Goal: Task Accomplishment & Management: Manage account settings

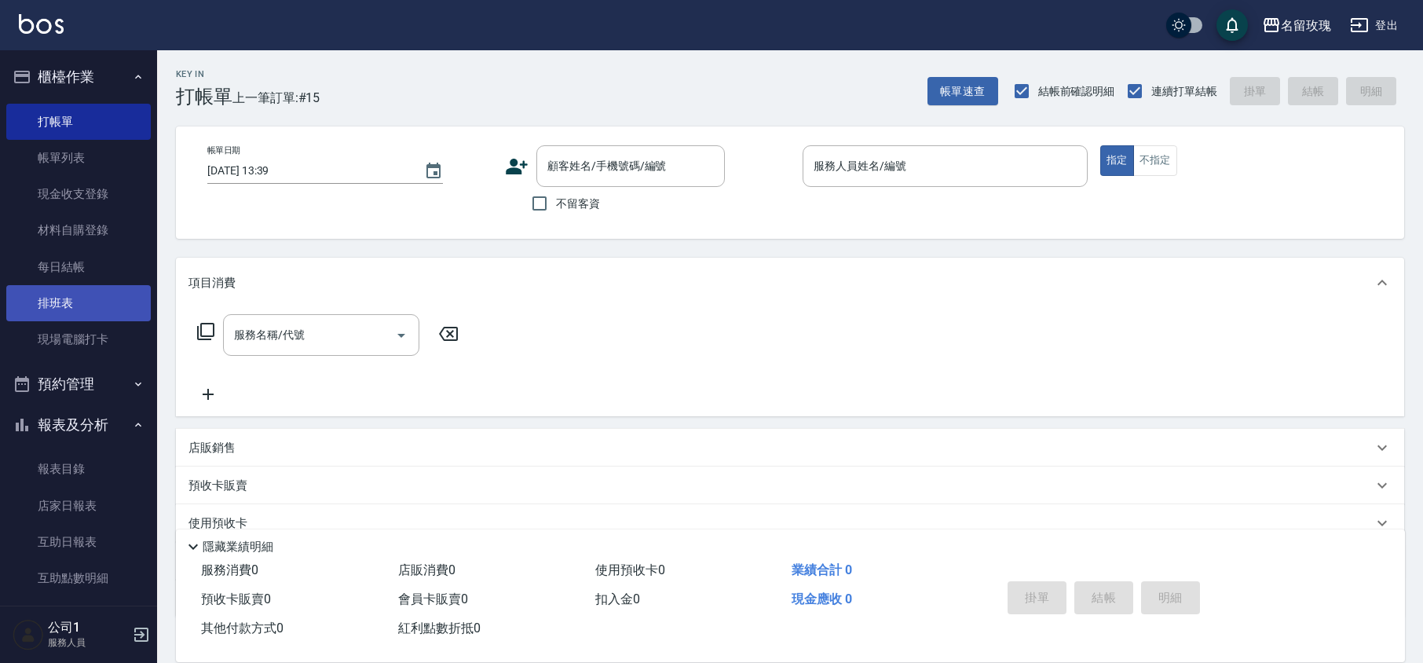
scroll to position [14, 0]
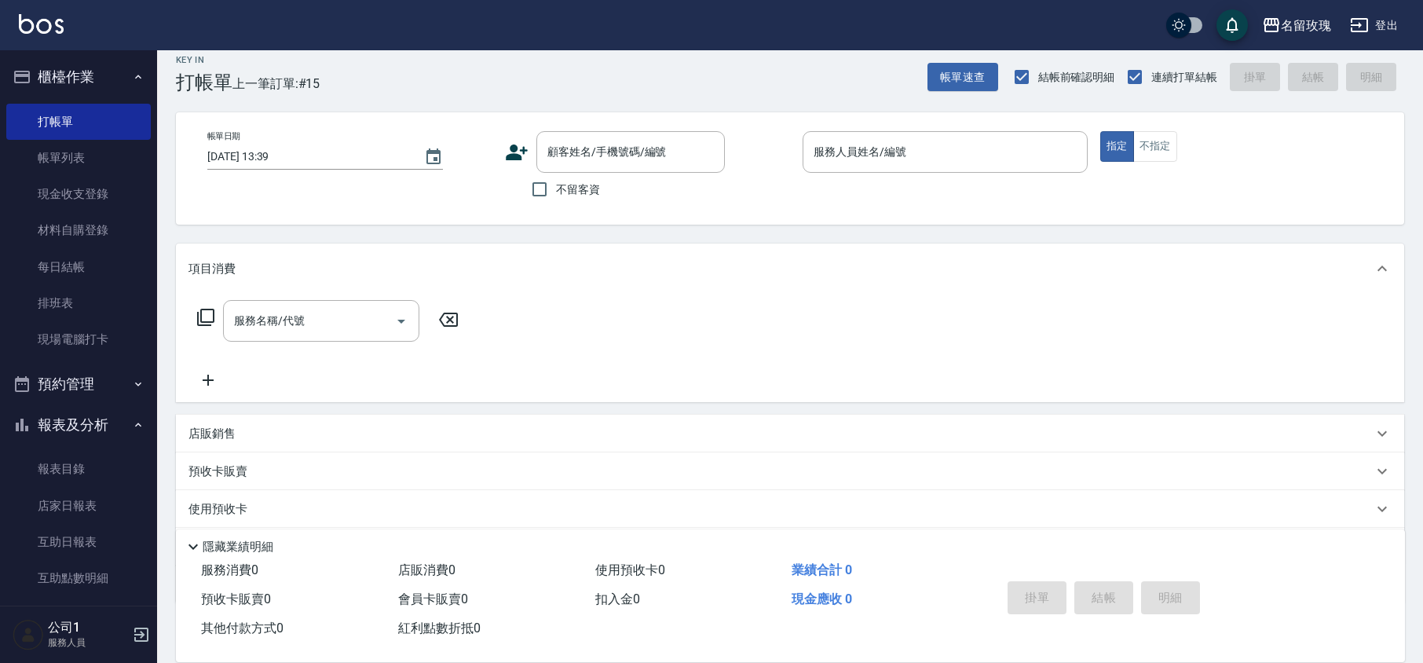
click at [204, 317] on icon at bounding box center [205, 317] width 19 height 19
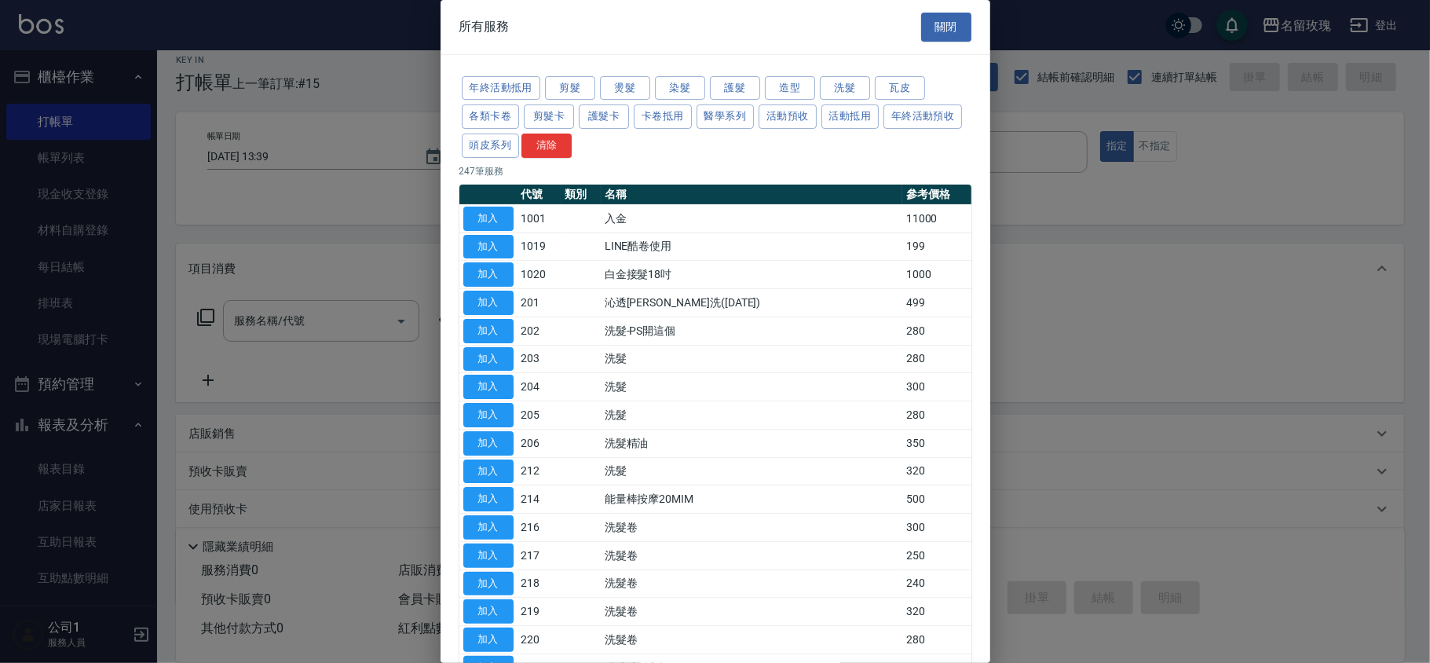
click at [1141, 268] on div at bounding box center [715, 331] width 1430 height 663
click at [268, 243] on div at bounding box center [715, 331] width 1430 height 663
click at [224, 438] on div at bounding box center [715, 331] width 1430 height 663
click at [950, 27] on button "關閉" at bounding box center [946, 27] width 50 height 29
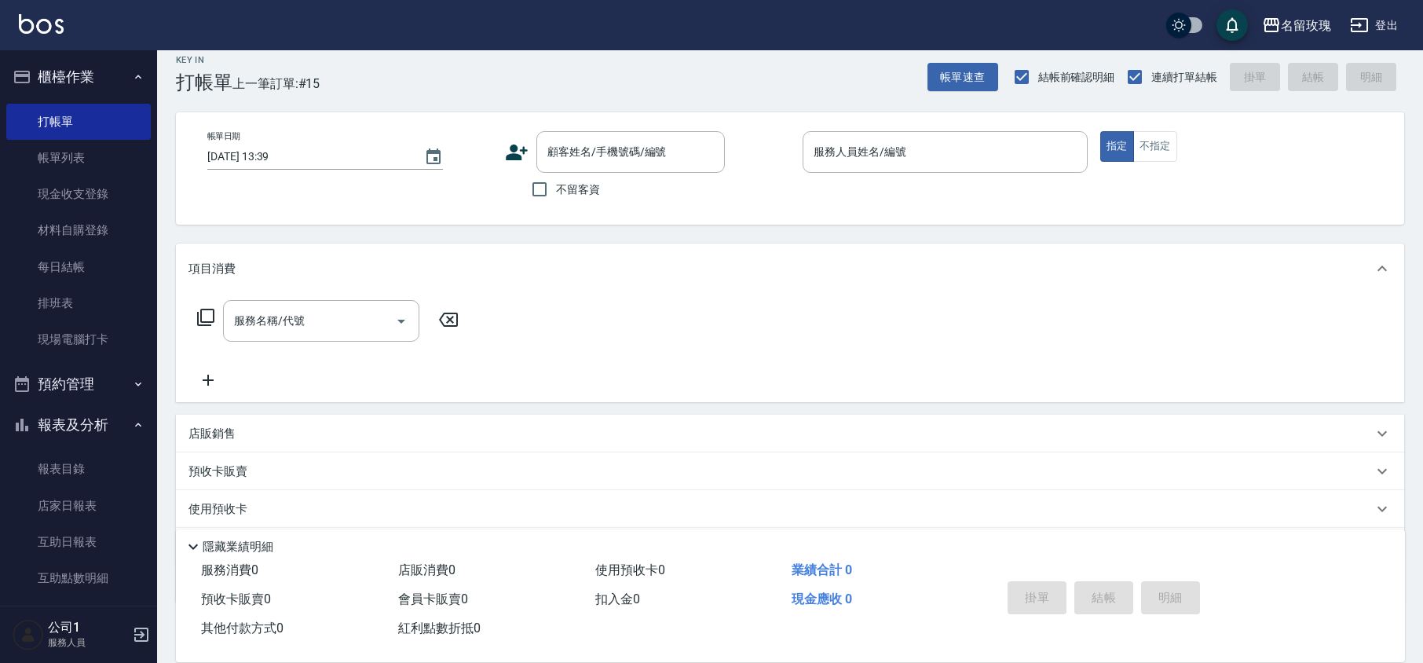
click at [227, 440] on p "店販銷售" at bounding box center [212, 434] width 47 height 16
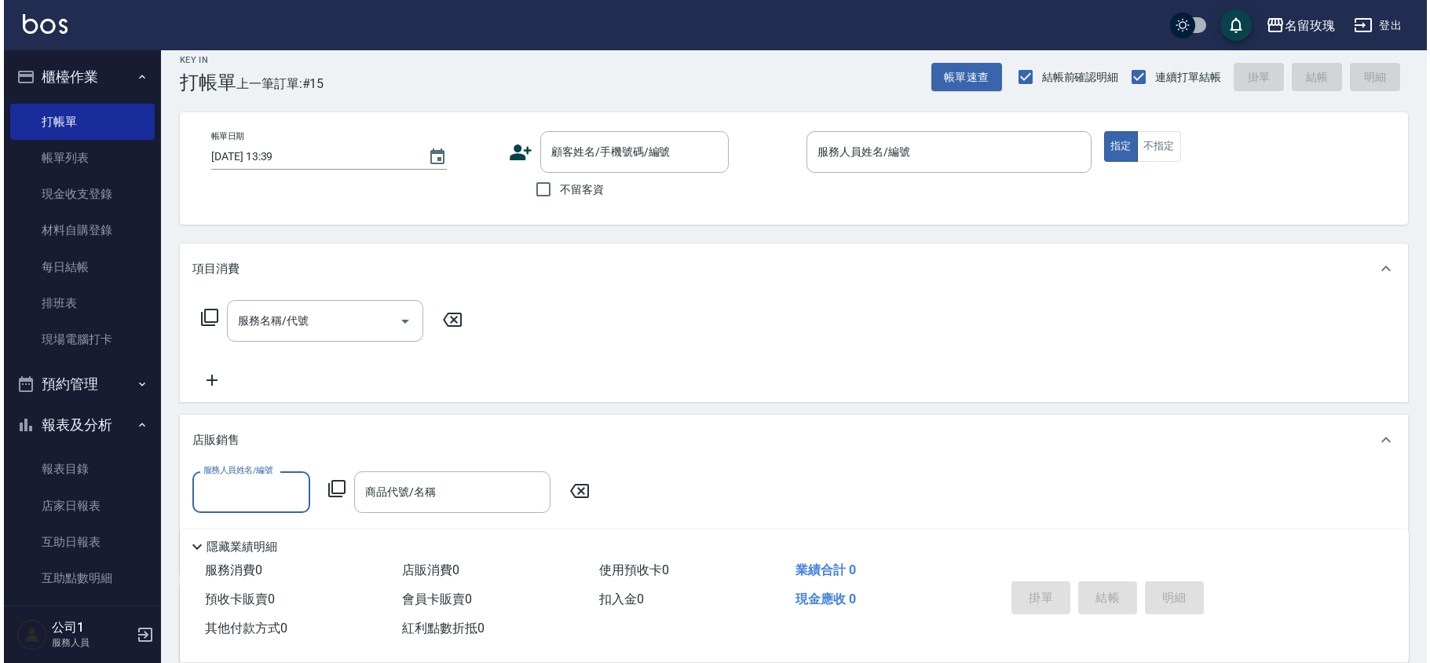
scroll to position [0, 0]
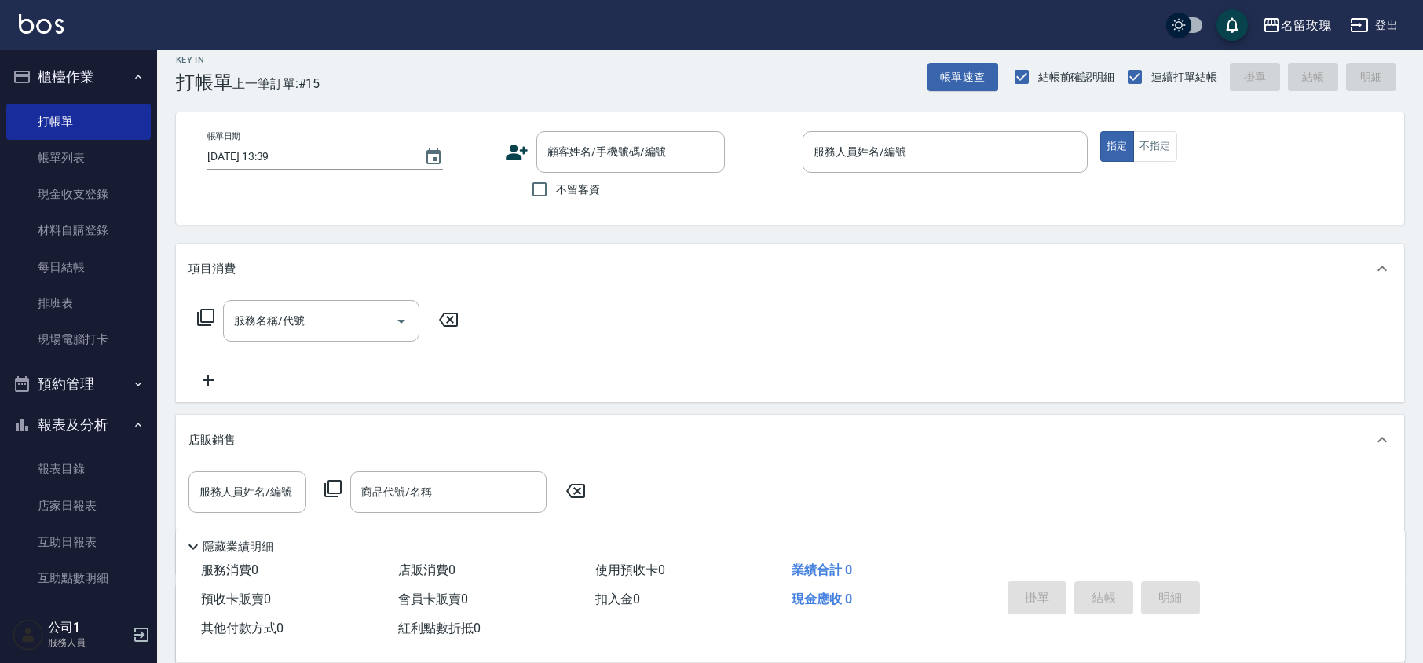
click at [331, 485] on icon at bounding box center [333, 488] width 19 height 19
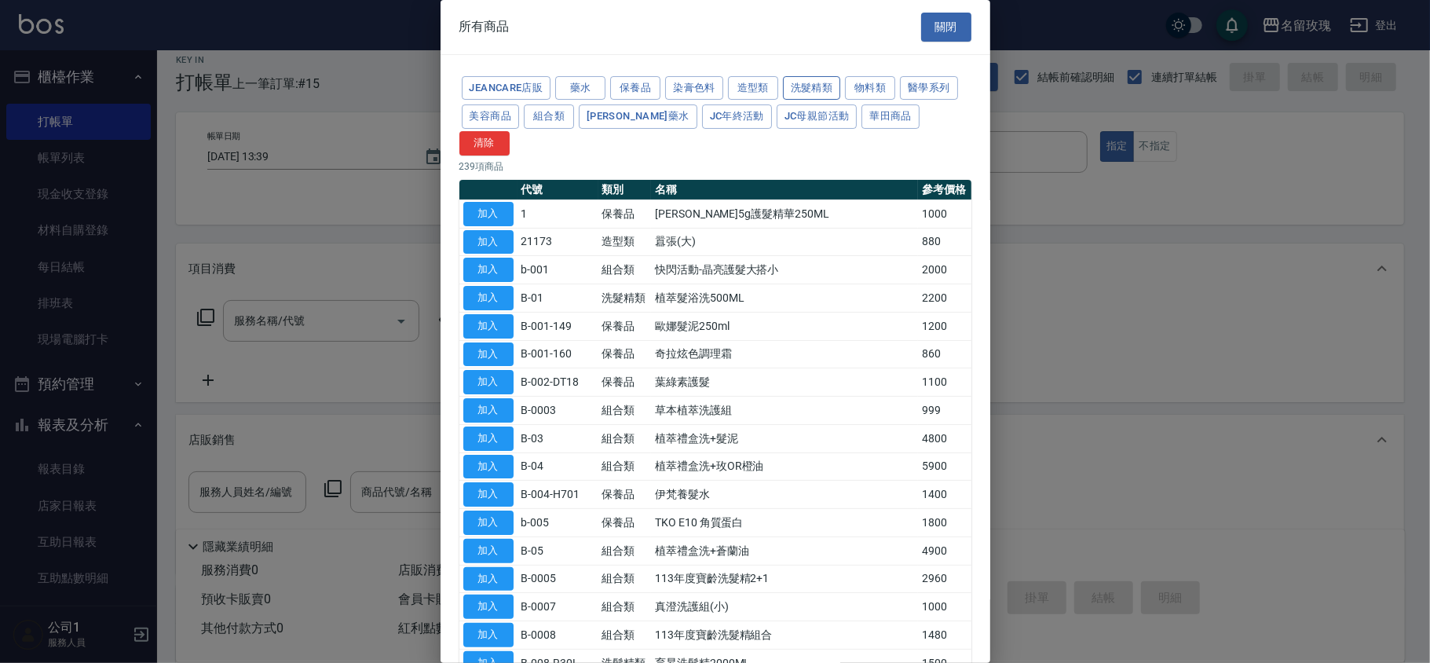
click at [821, 92] on button "洗髮精類" at bounding box center [812, 88] width 58 height 24
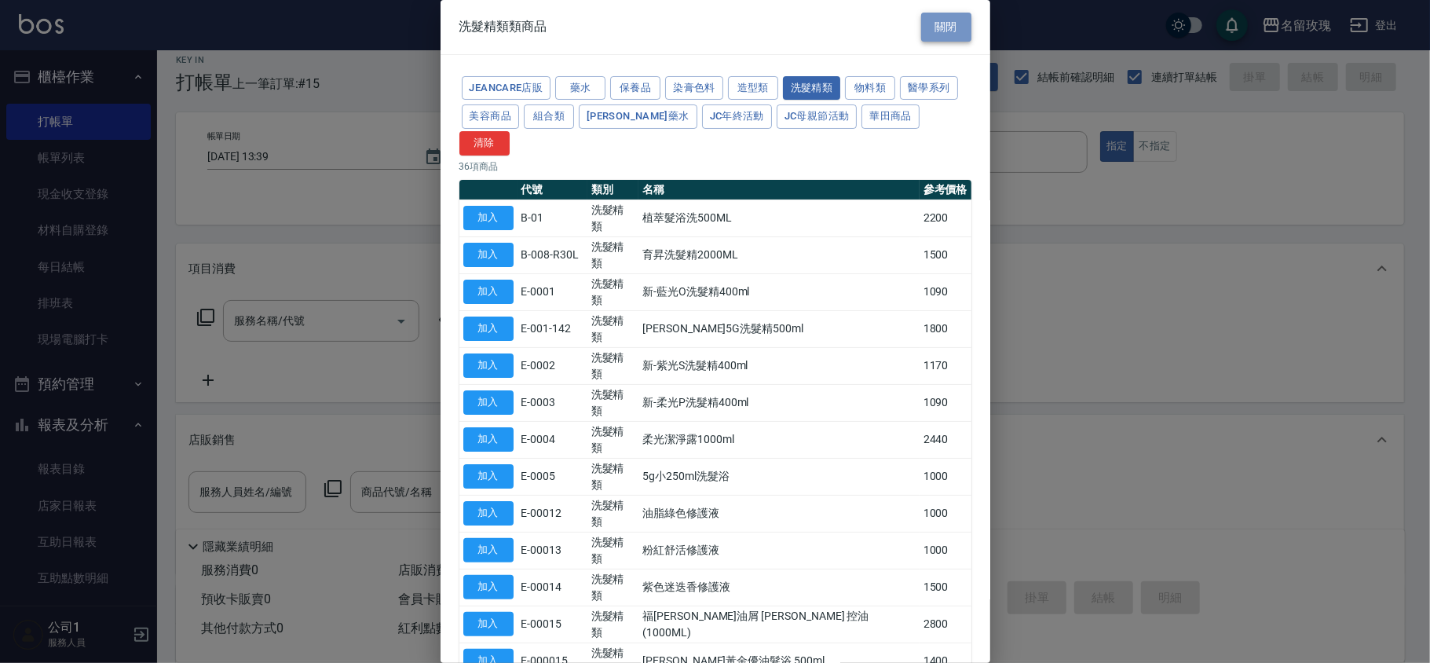
click at [952, 20] on button "關閉" at bounding box center [946, 27] width 50 height 29
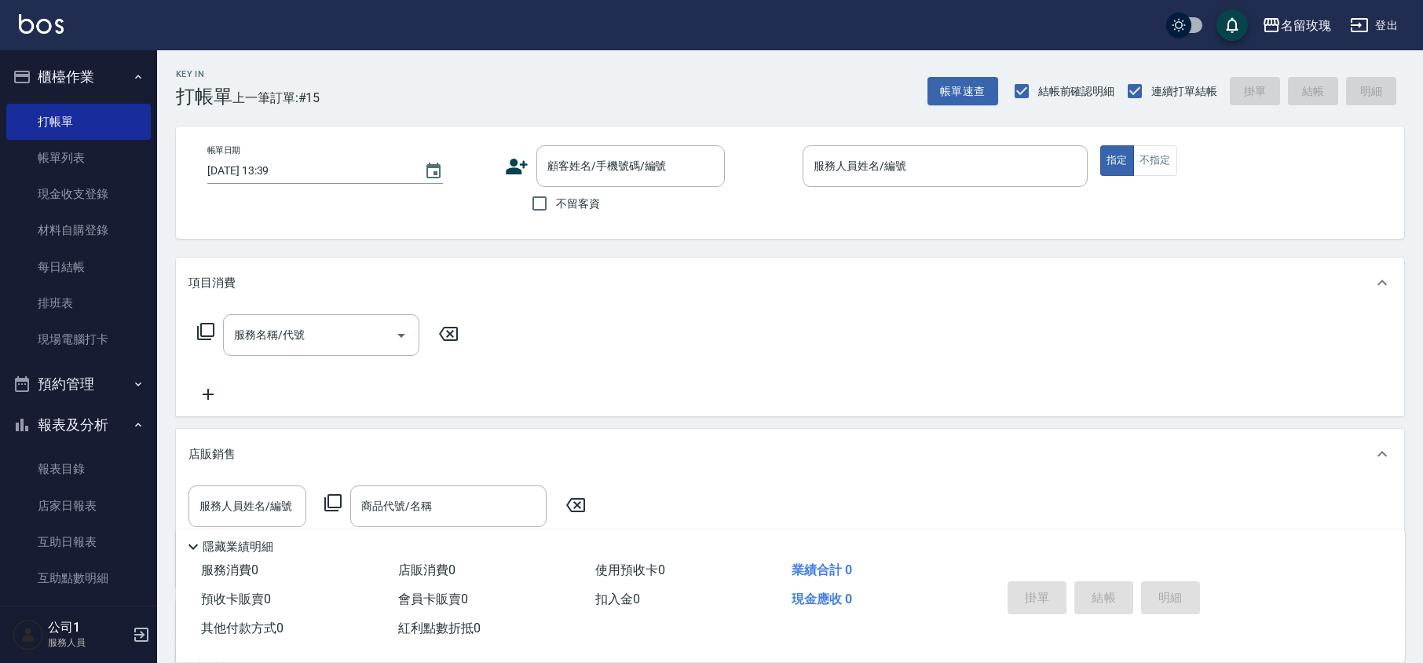
click at [572, 202] on span "不留客資" at bounding box center [578, 204] width 44 height 16
click at [556, 202] on input "不留客資" at bounding box center [539, 203] width 33 height 33
checkbox input "true"
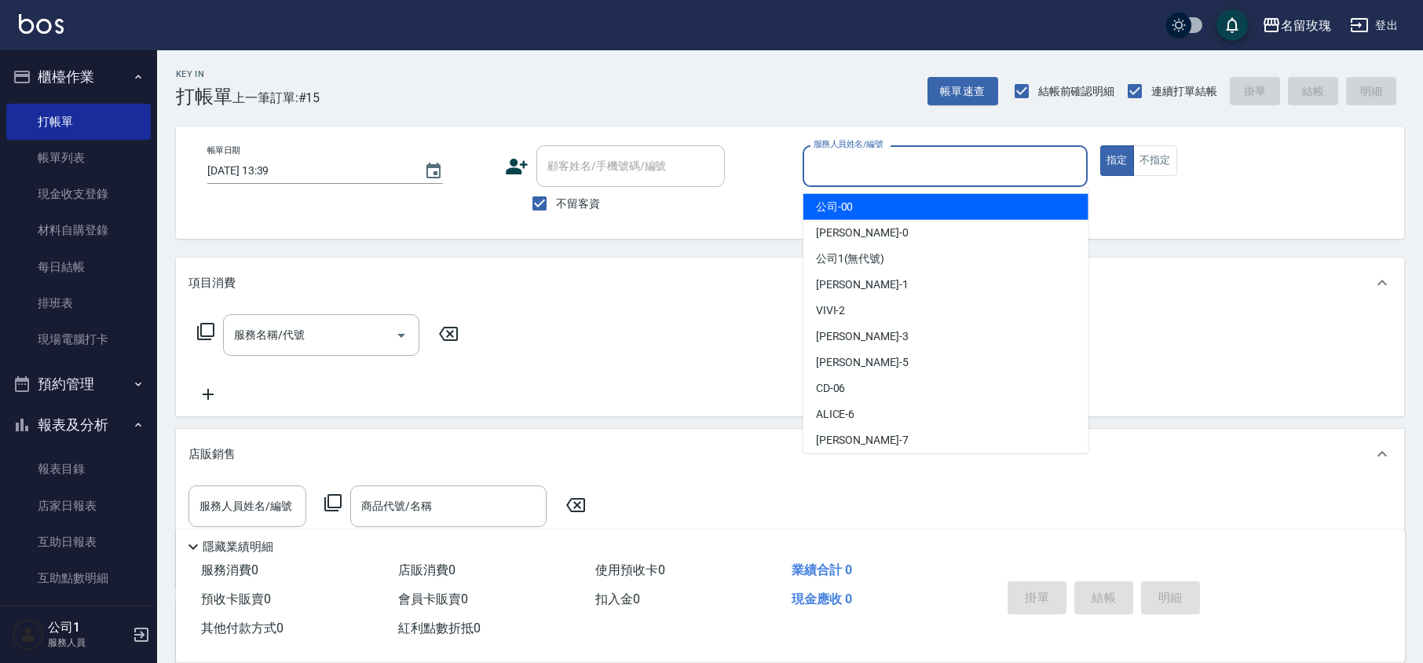
click at [833, 173] on input "服務人員姓名/編號" at bounding box center [945, 165] width 271 height 27
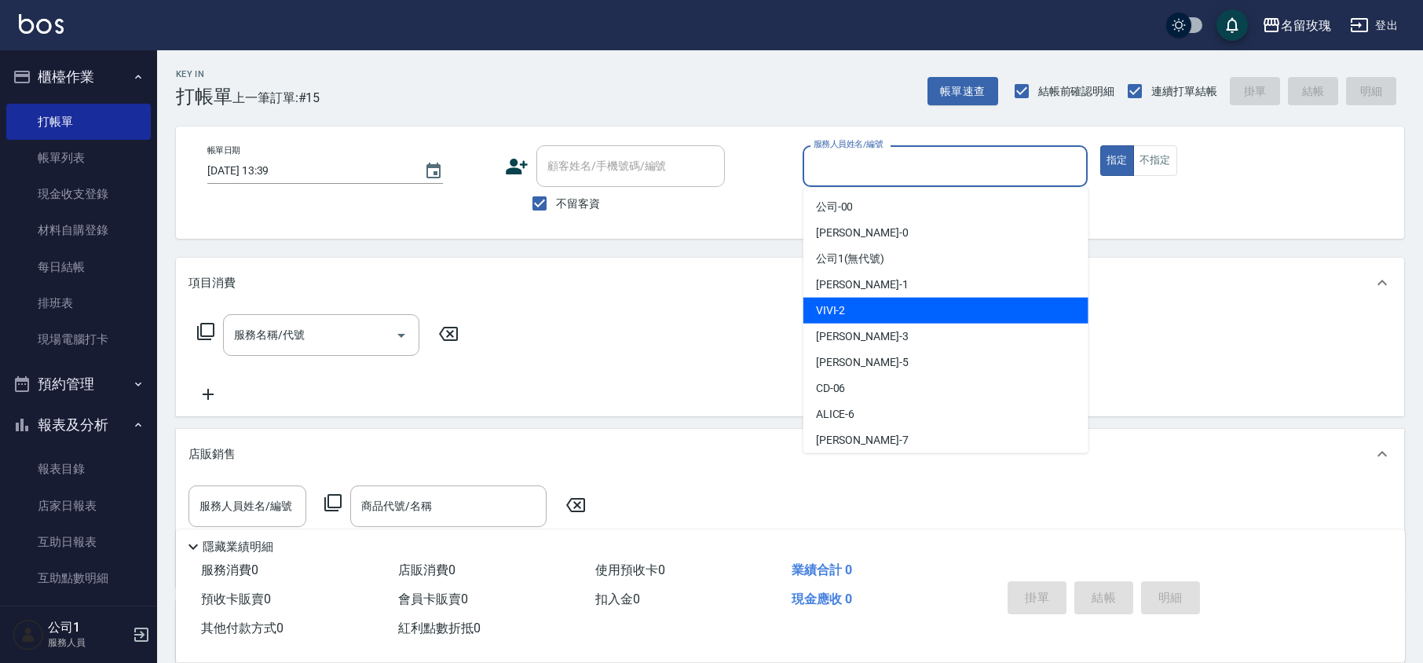
click at [863, 315] on div "VIVI -2" at bounding box center [946, 311] width 285 height 26
type input "VIVI-2"
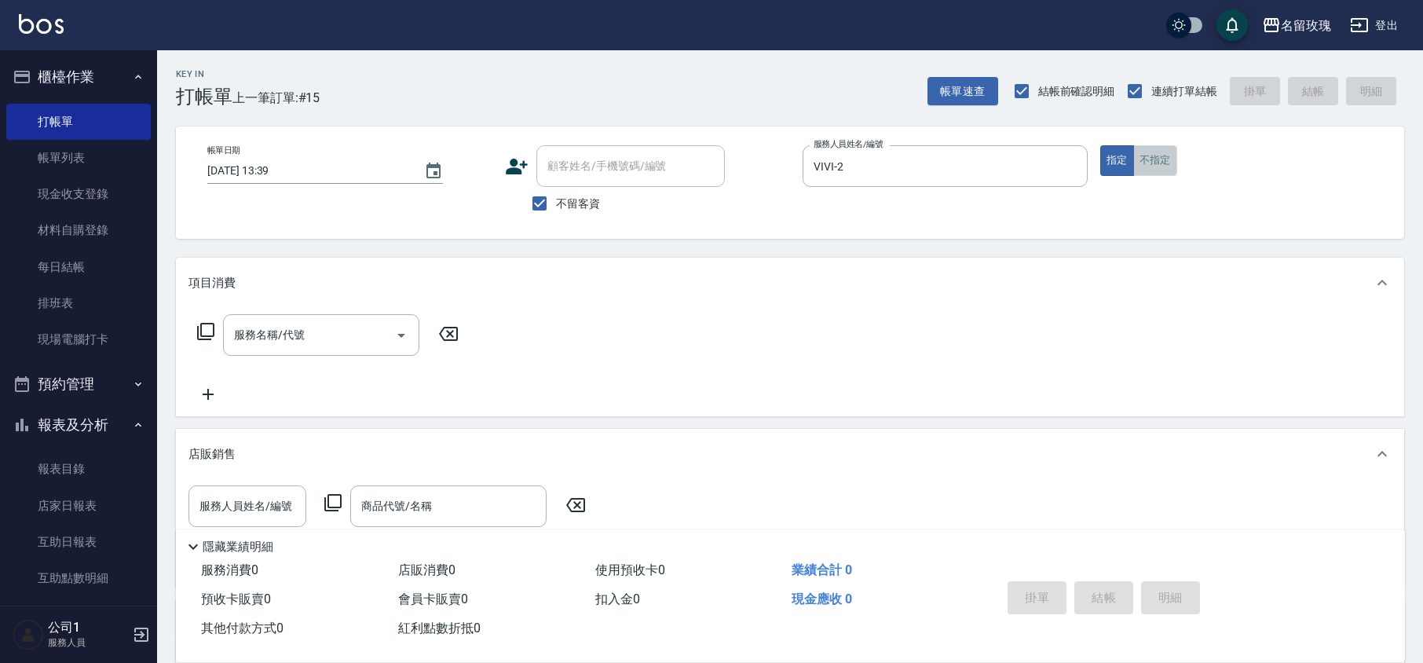
click at [1160, 164] on button "不指定" at bounding box center [1156, 160] width 44 height 31
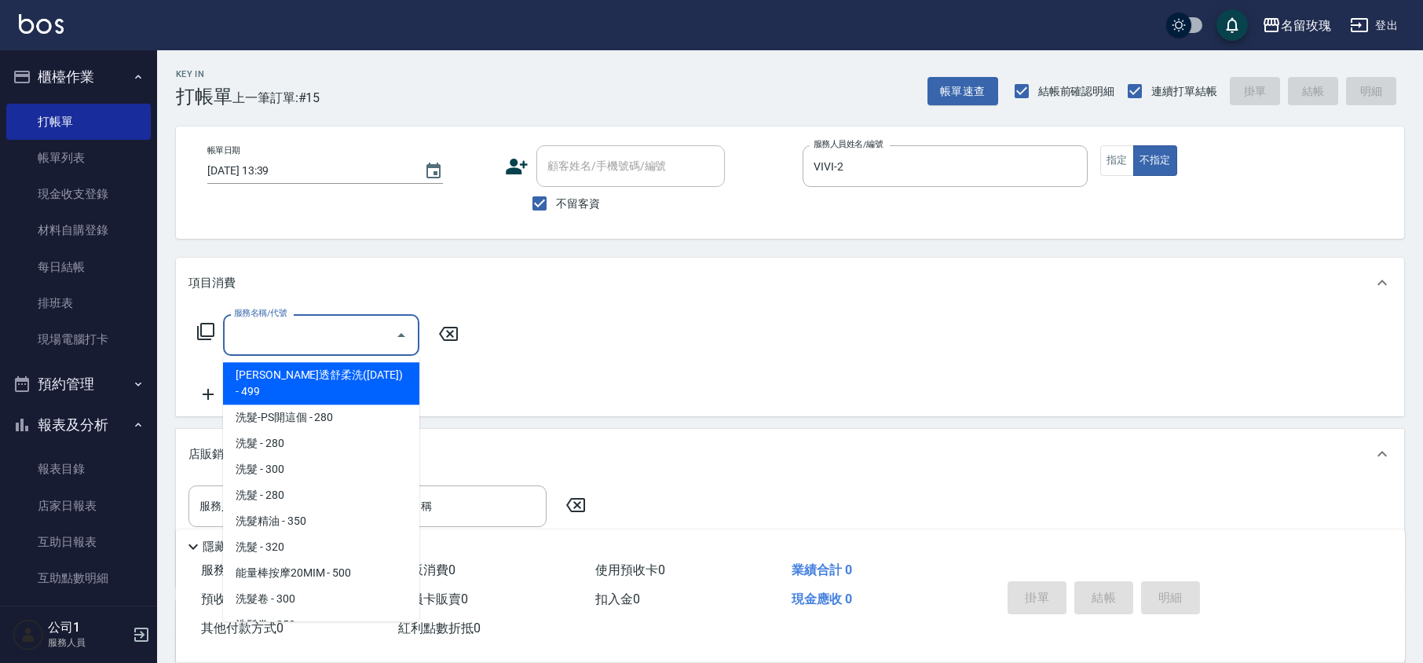
click at [271, 346] on input "服務名稱/代號" at bounding box center [309, 334] width 159 height 27
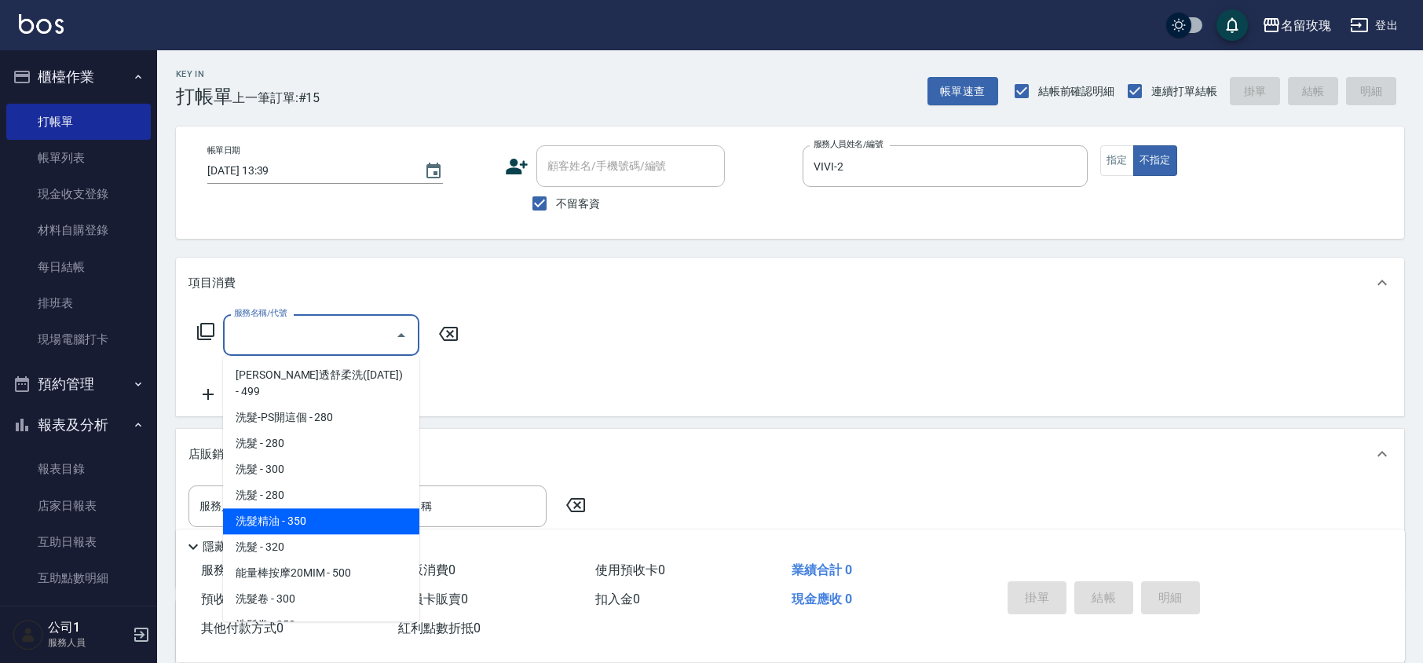
click at [306, 508] on span "洗髮精油 - 350" at bounding box center [321, 521] width 196 height 26
type input "洗髮精油(206)"
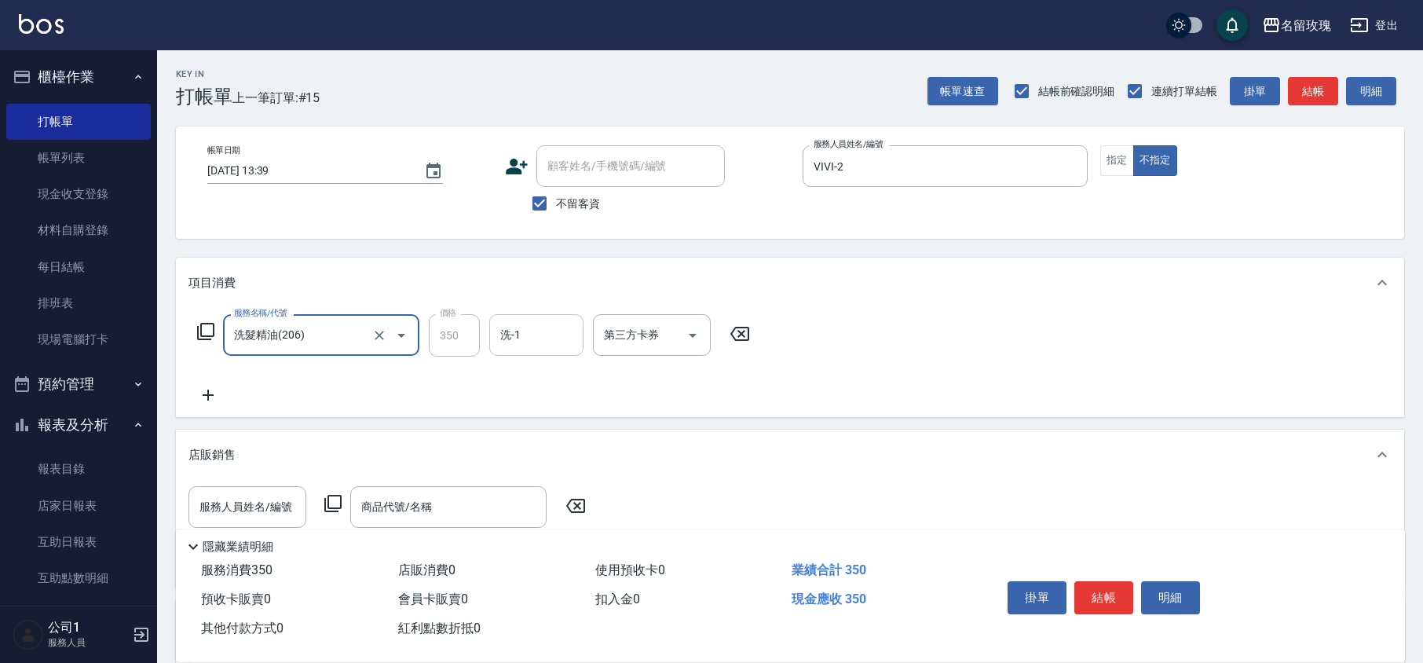
click at [566, 343] on input "洗-1" at bounding box center [536, 334] width 80 height 27
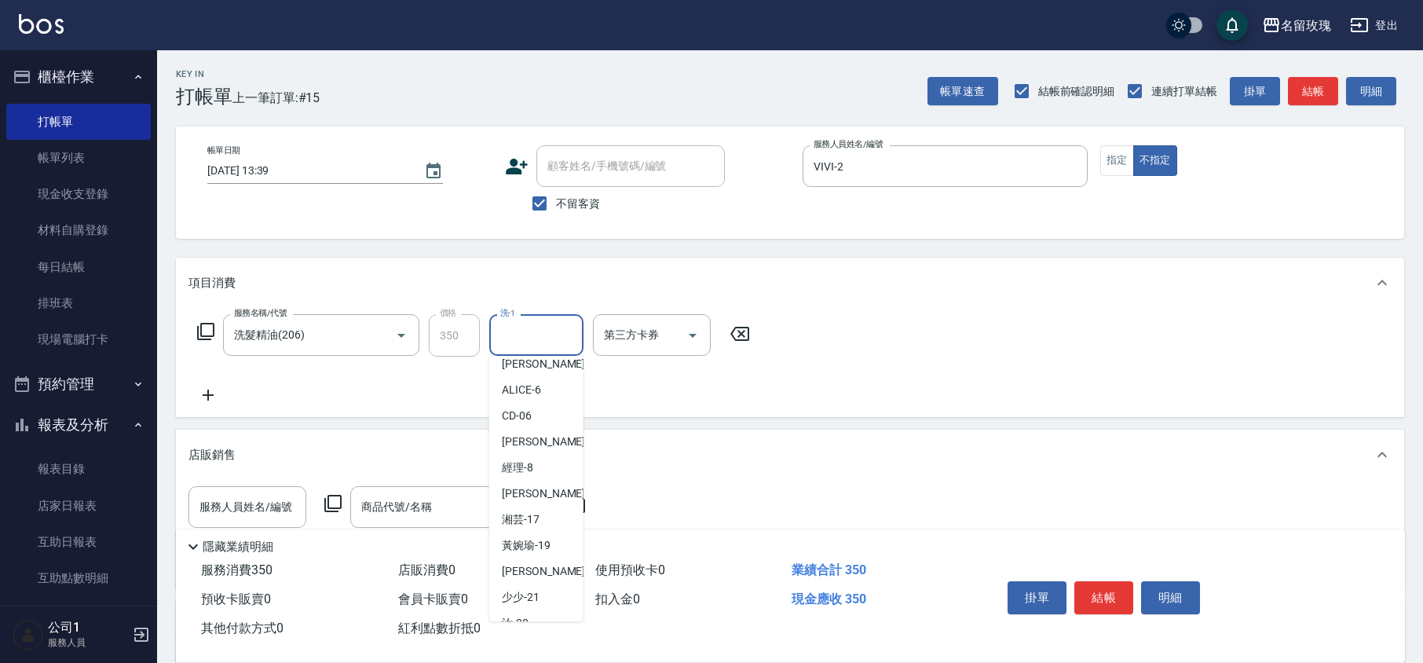
scroll to position [309, 0]
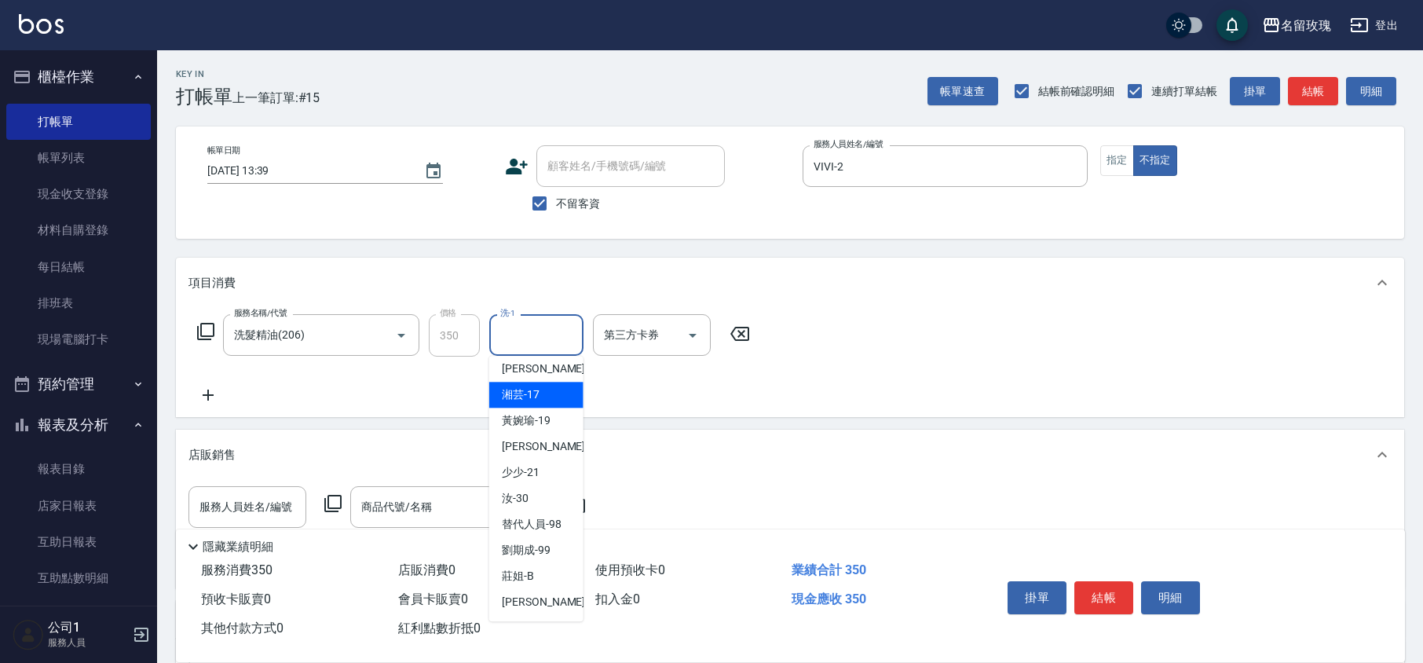
click at [532, 400] on span "湘芸 -17" at bounding box center [521, 394] width 38 height 16
type input "湘芸-17"
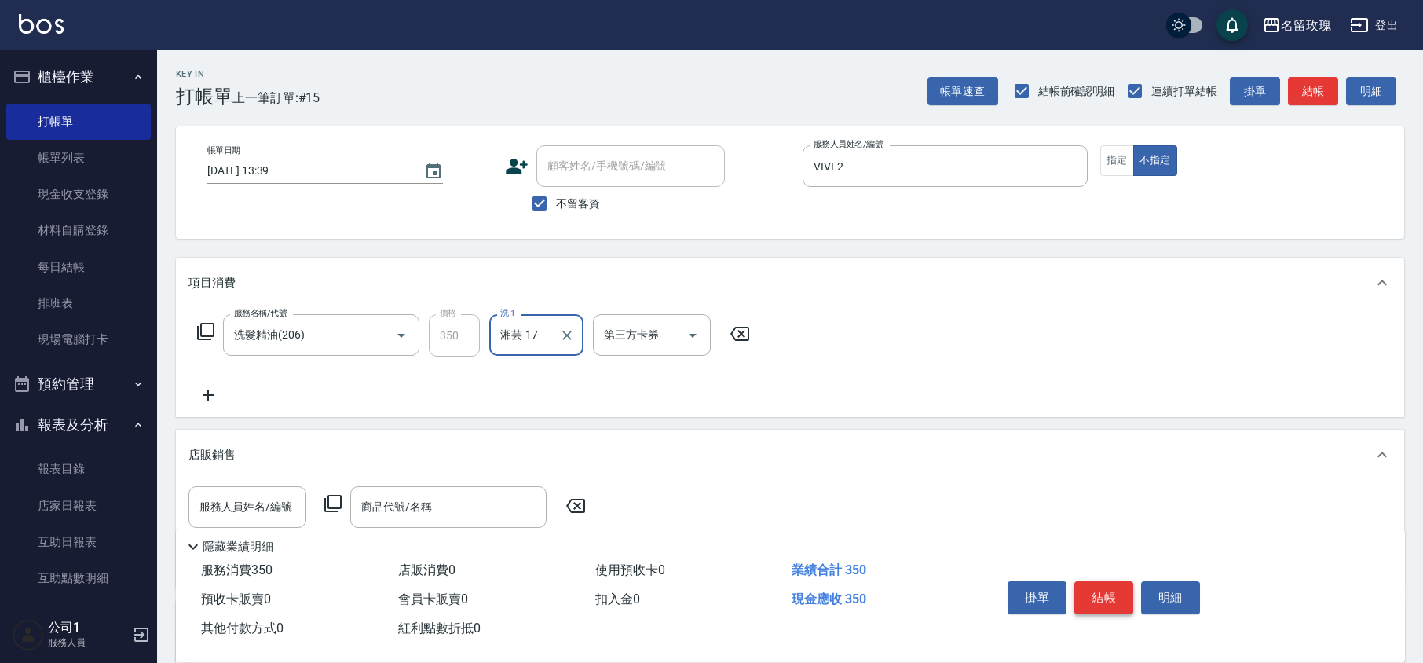
click at [1115, 600] on button "結帳" at bounding box center [1104, 597] width 59 height 33
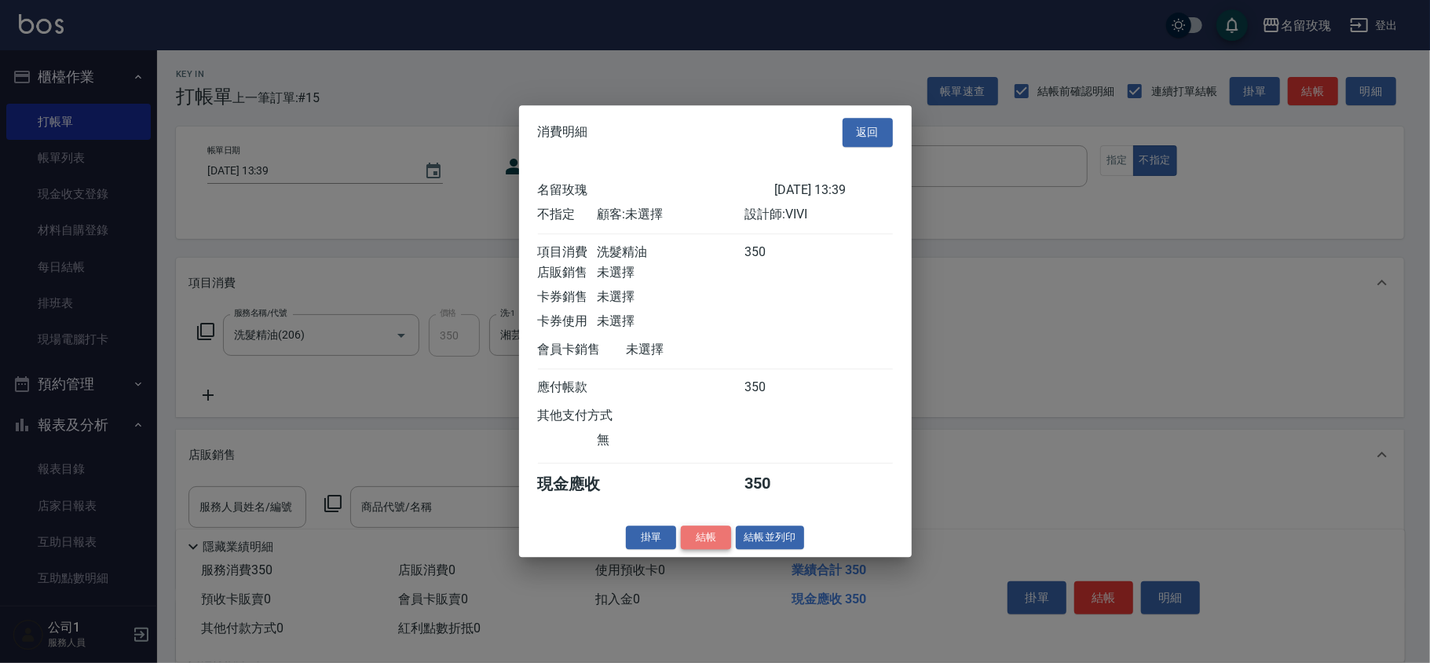
click at [705, 544] on button "結帳" at bounding box center [706, 538] width 50 height 24
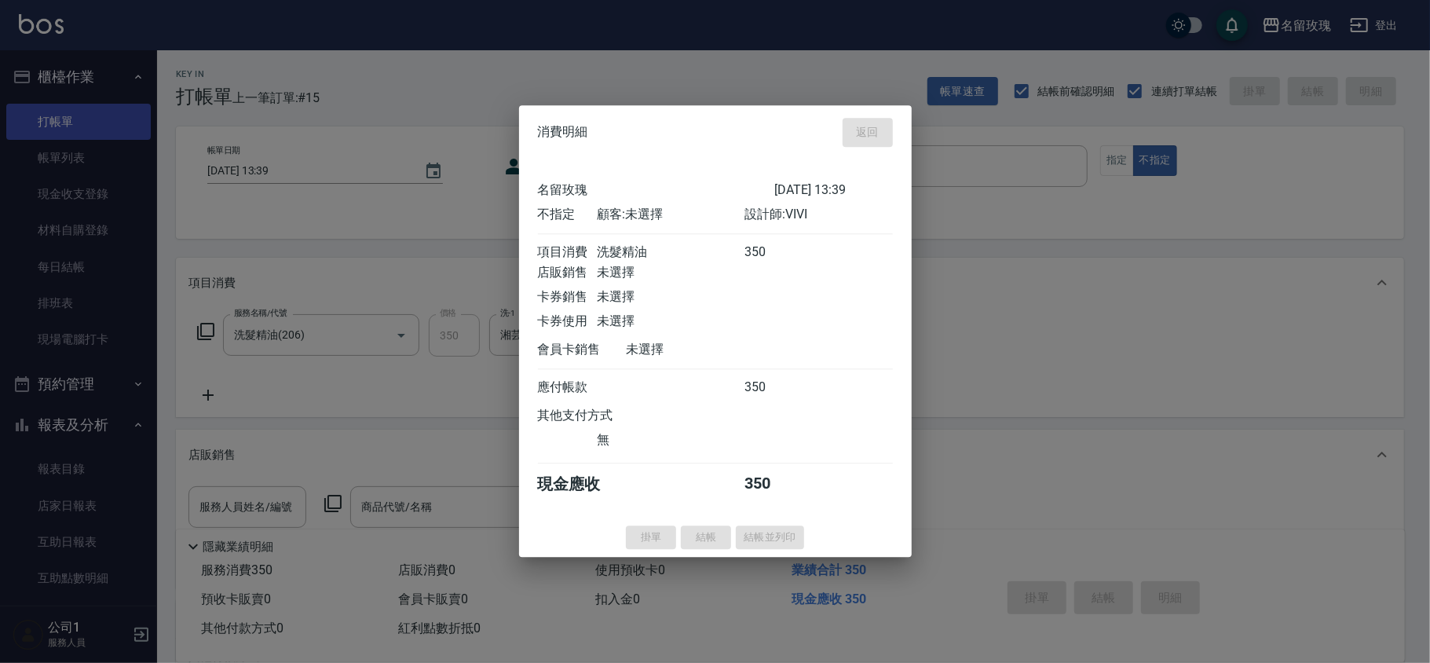
type input "[DATE] 16:11"
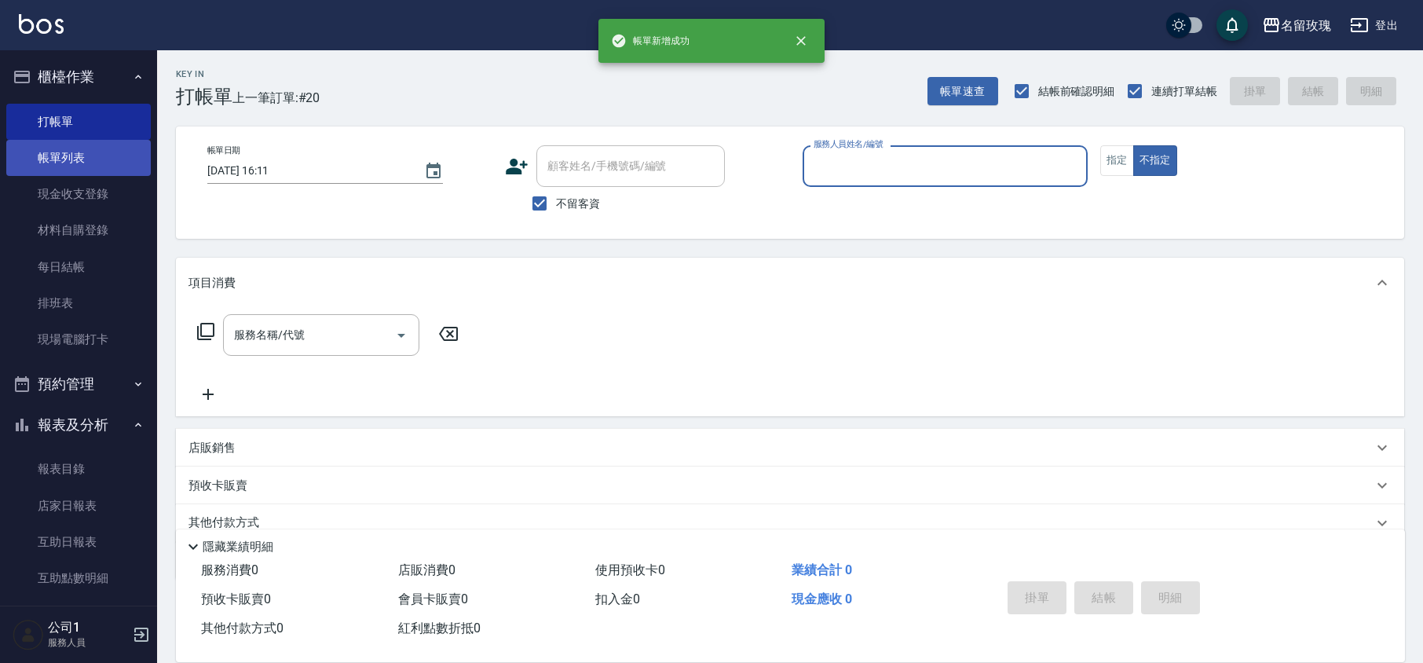
click at [85, 155] on link "帳單列表" at bounding box center [78, 158] width 145 height 36
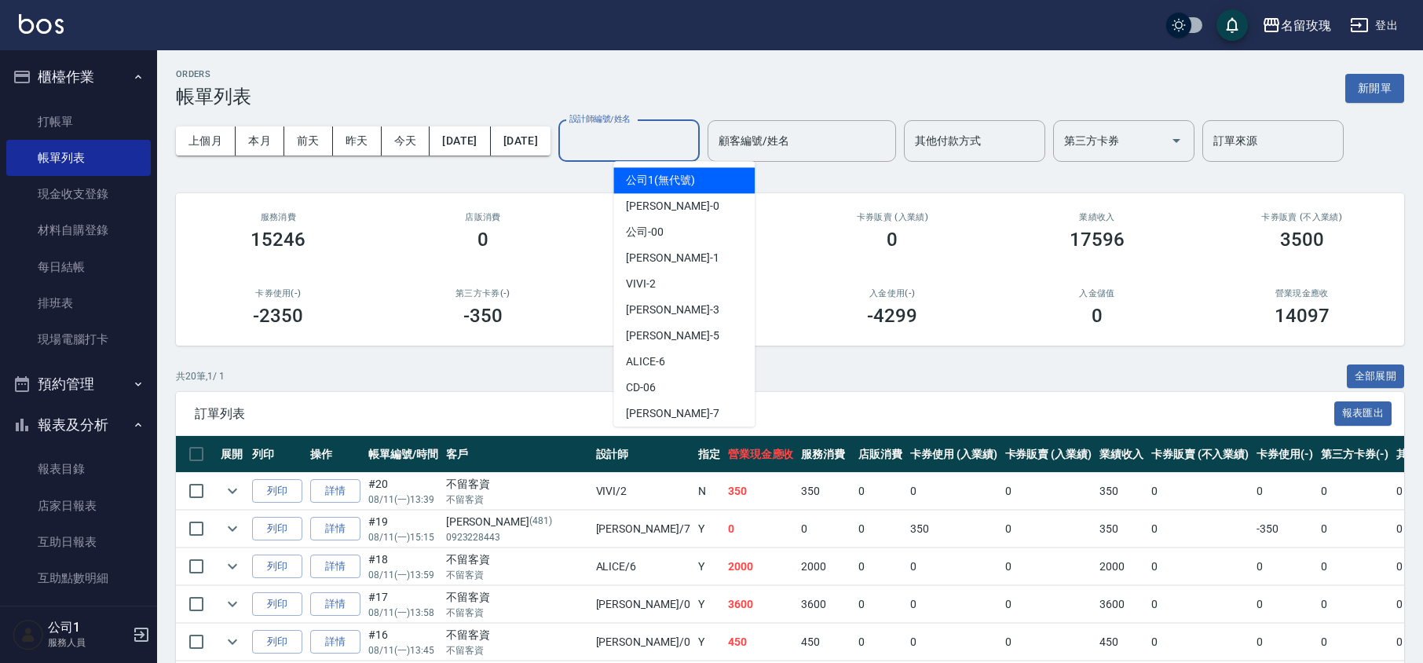
drag, startPoint x: 661, startPoint y: 145, endPoint x: 669, endPoint y: 212, distance: 67.2
click at [663, 145] on input "設計師編號/姓名" at bounding box center [629, 140] width 127 height 27
click at [677, 278] on div "VIVI -2" at bounding box center [684, 284] width 141 height 26
type input "VIVI-2"
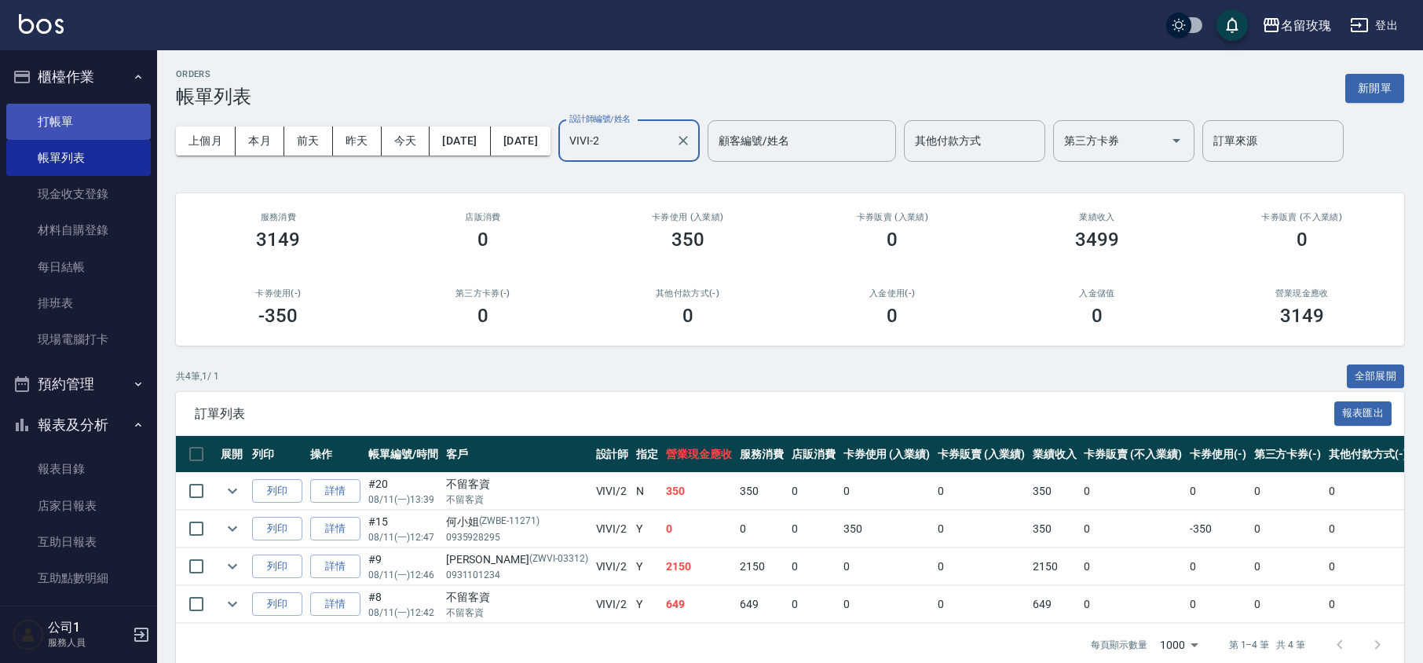
click at [101, 118] on link "打帳單" at bounding box center [78, 122] width 145 height 36
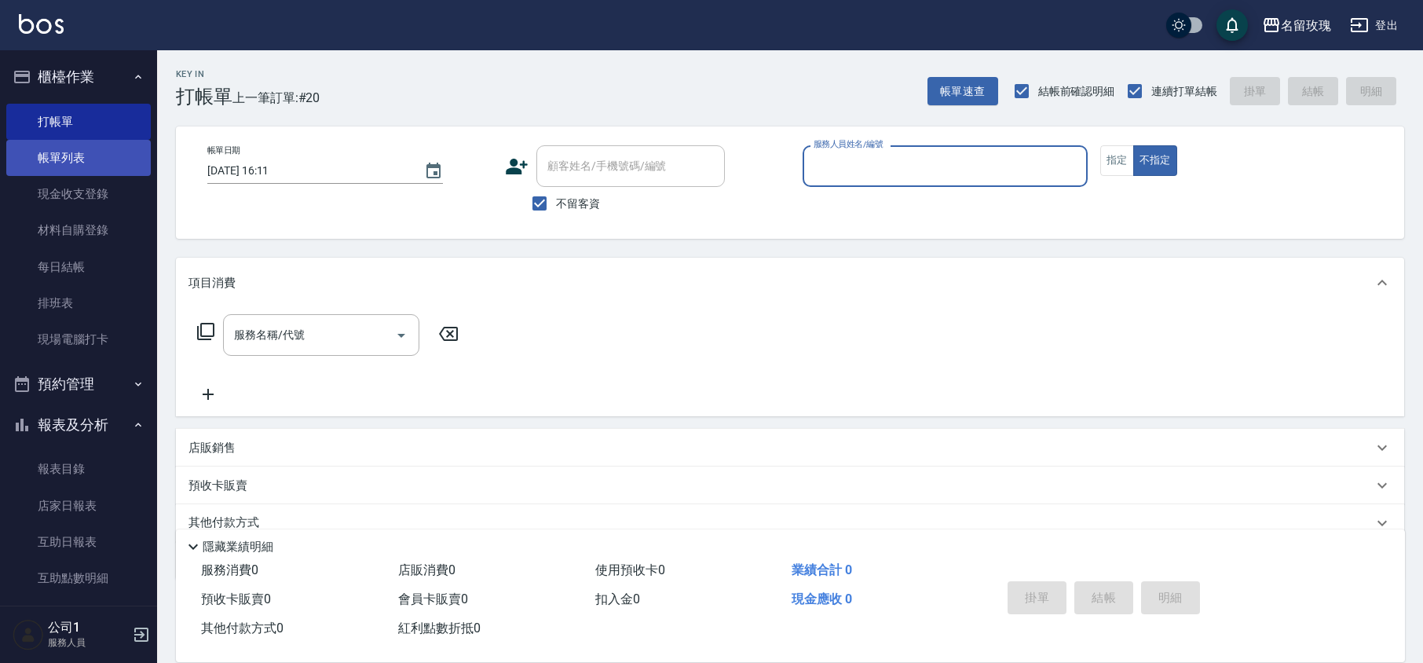
click at [75, 154] on link "帳單列表" at bounding box center [78, 158] width 145 height 36
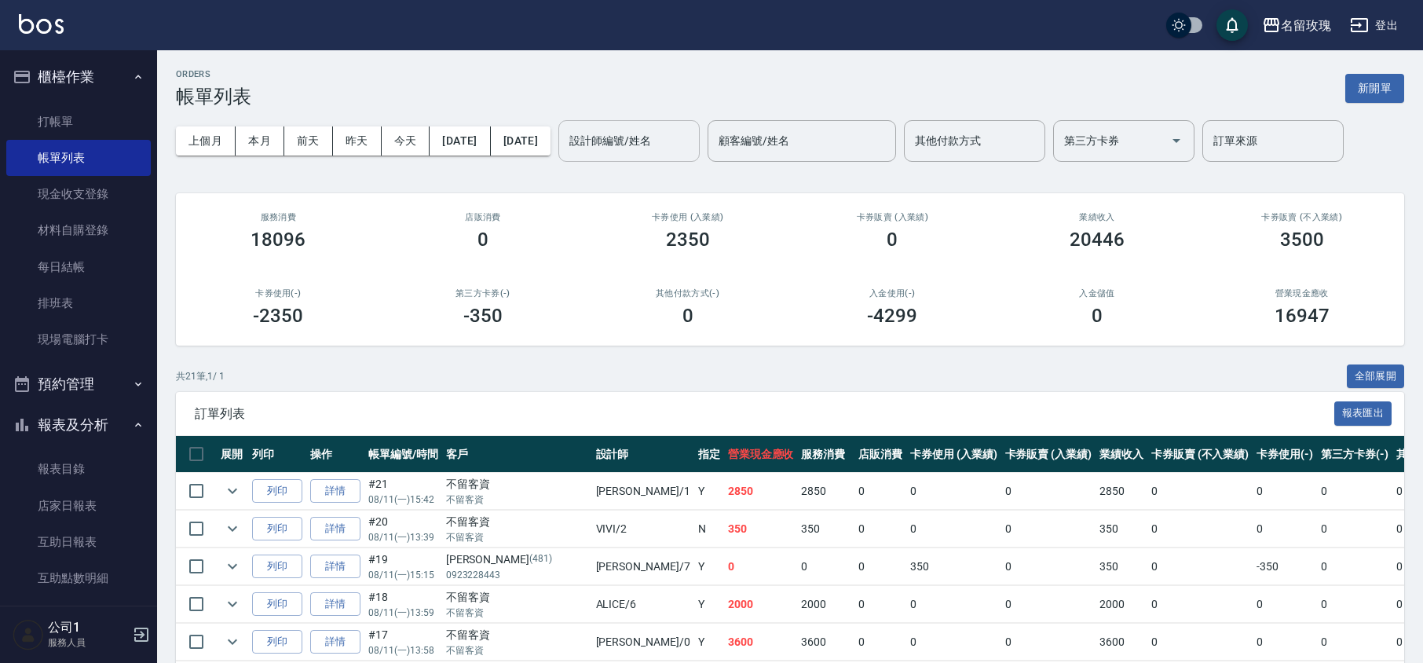
click at [685, 133] on input "設計師編號/姓名" at bounding box center [629, 140] width 127 height 27
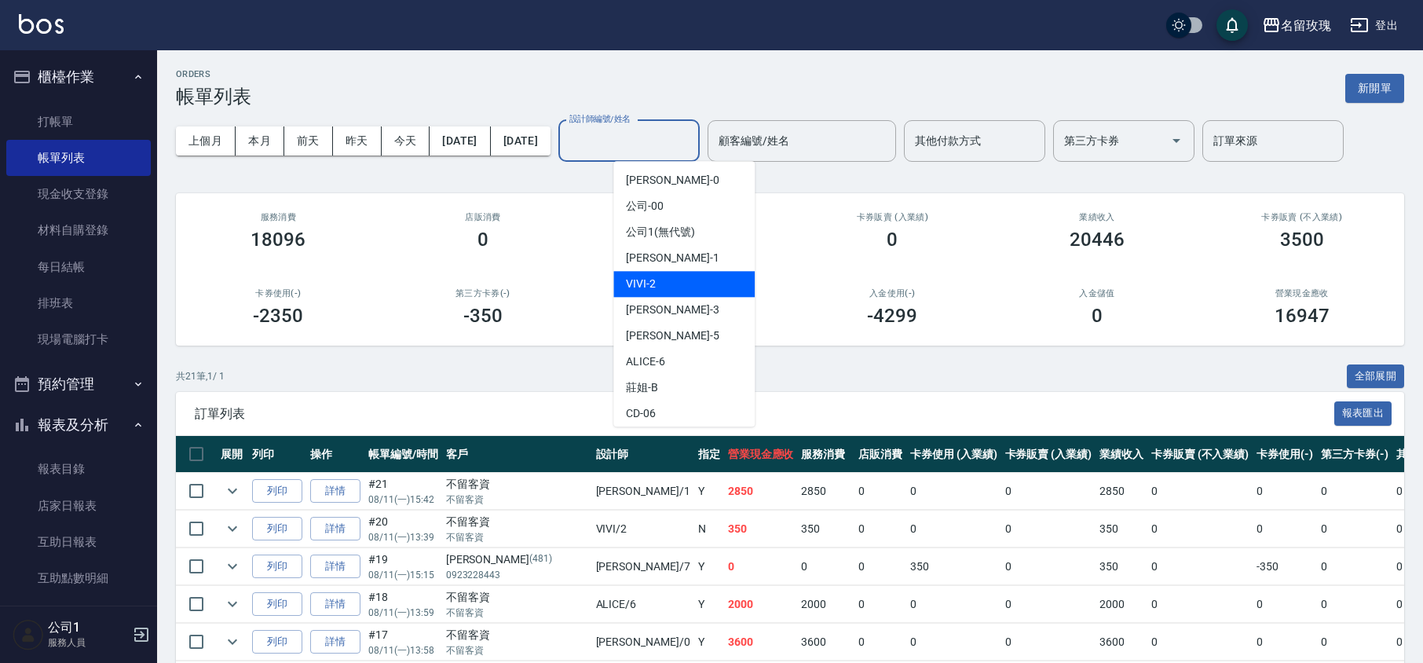
click at [646, 286] on span "VIVI -2" at bounding box center [641, 284] width 30 height 16
type input "VIVI-2"
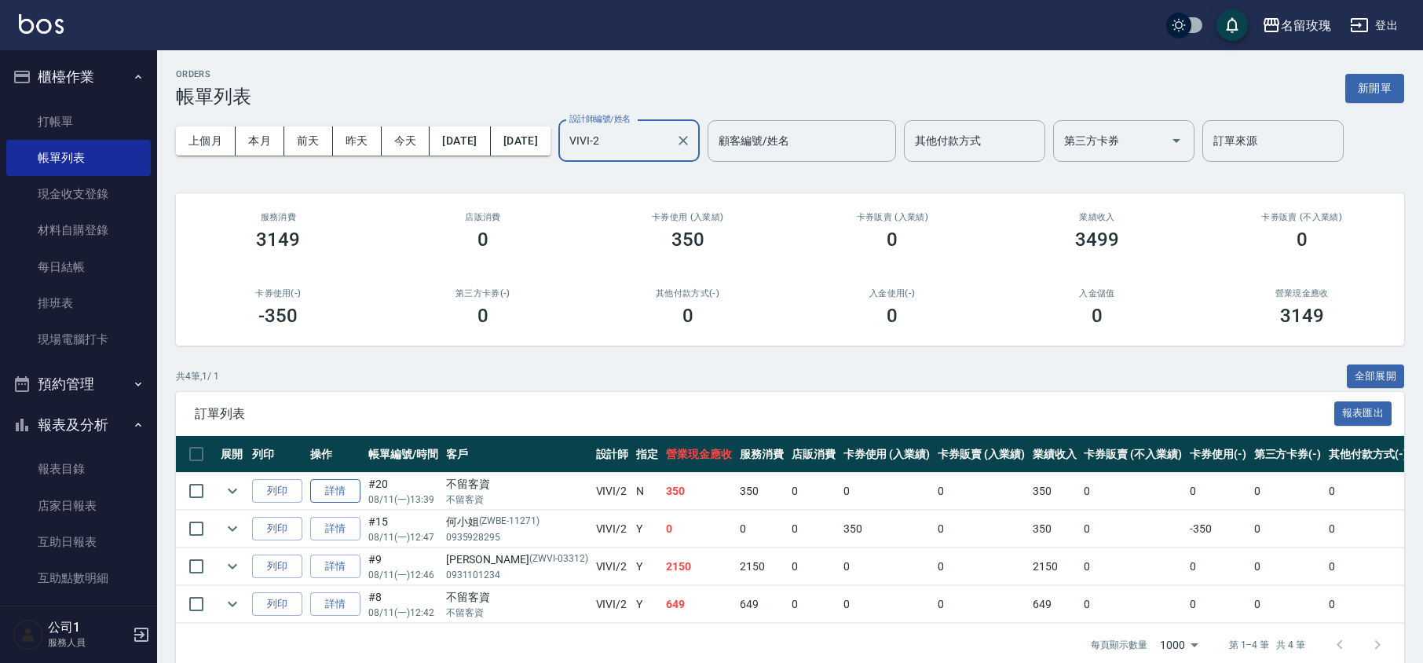
click at [343, 495] on link "詳情" at bounding box center [335, 491] width 50 height 24
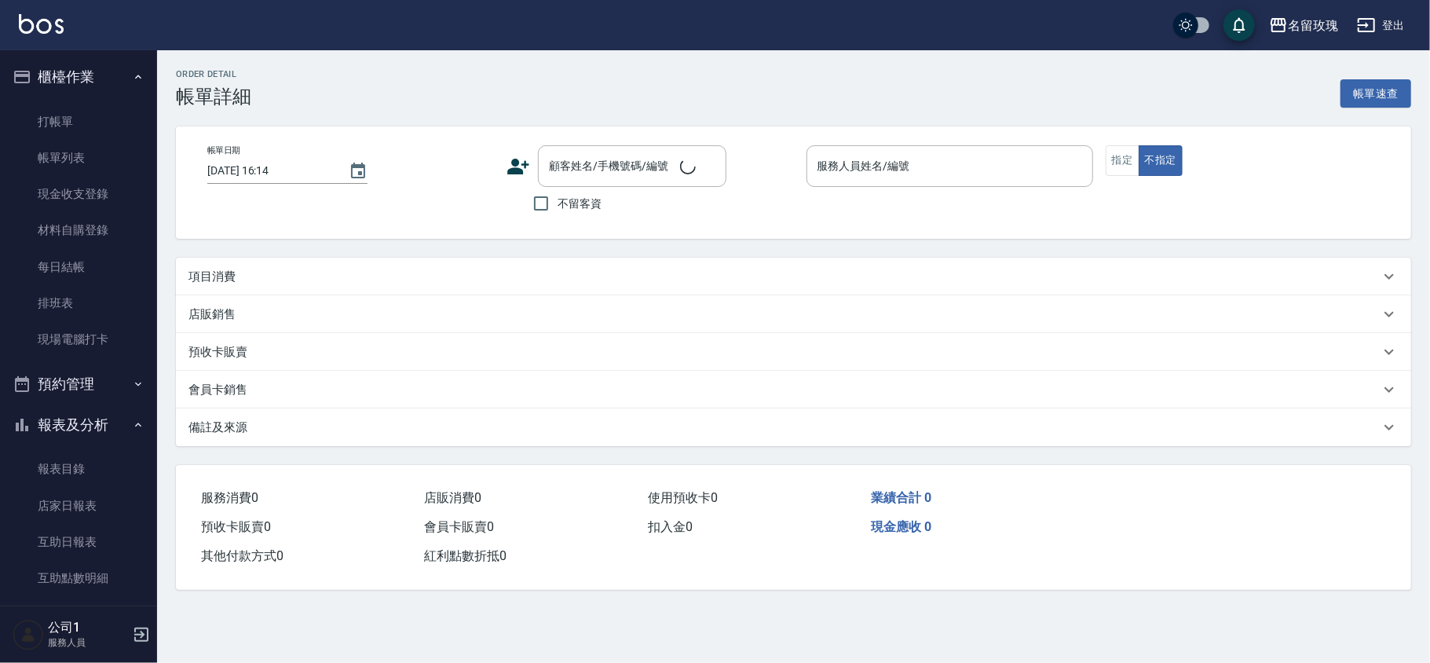
type input "[DATE] 13:39"
checkbox input "true"
type input "VIVI-2"
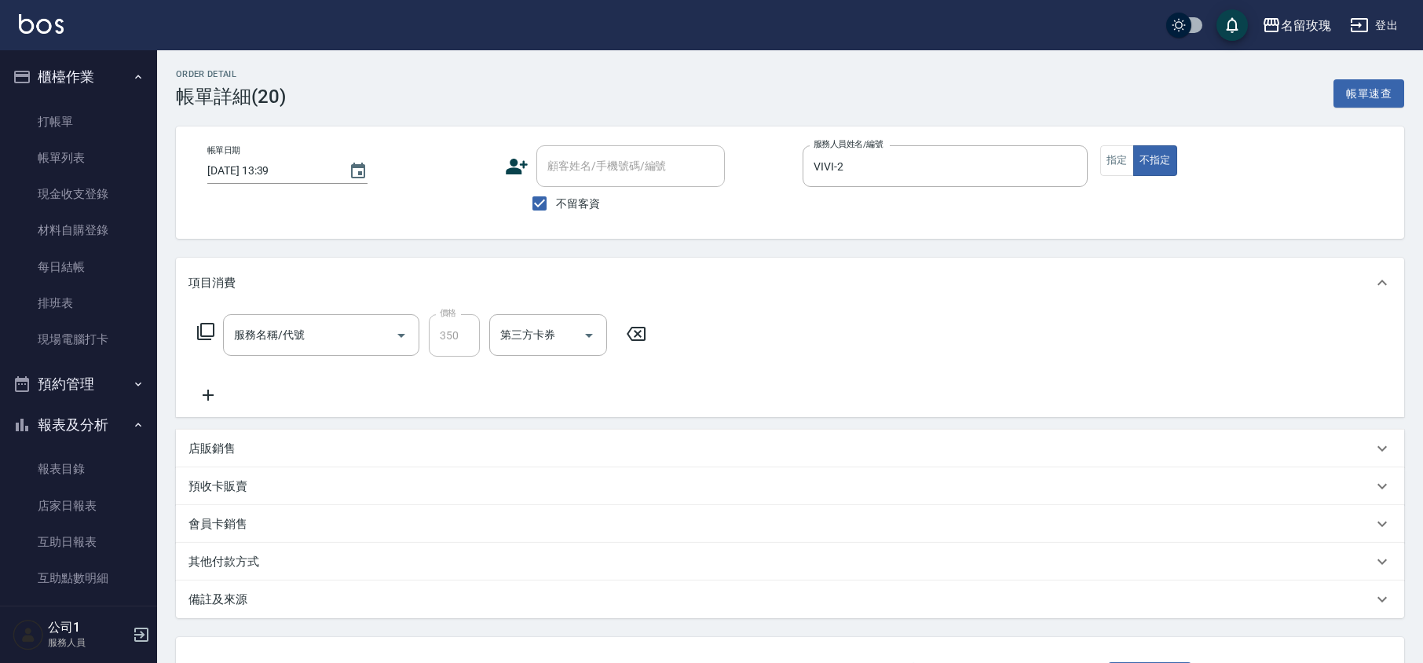
type input "洗髮精油(206)"
click at [245, 450] on div "店販銷售" at bounding box center [781, 449] width 1185 height 16
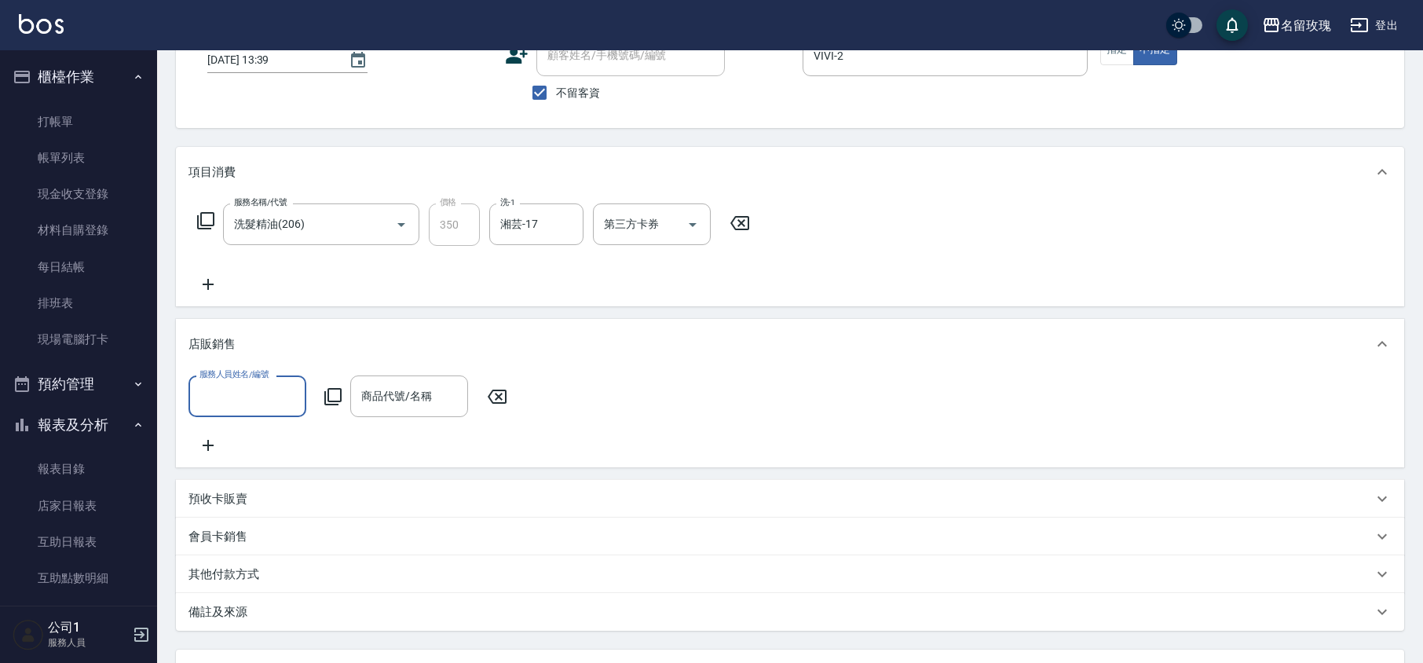
scroll to position [261, 0]
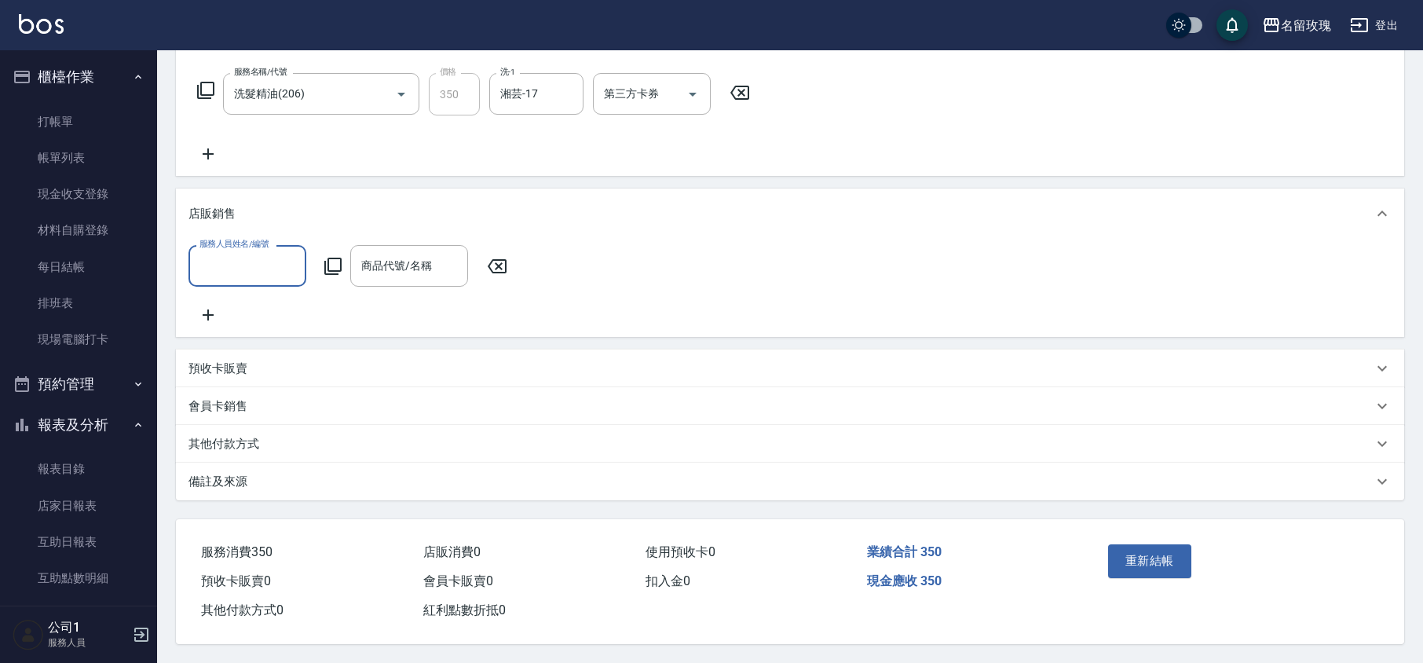
click at [280, 252] on input "服務人員姓名/編號" at bounding box center [248, 265] width 104 height 27
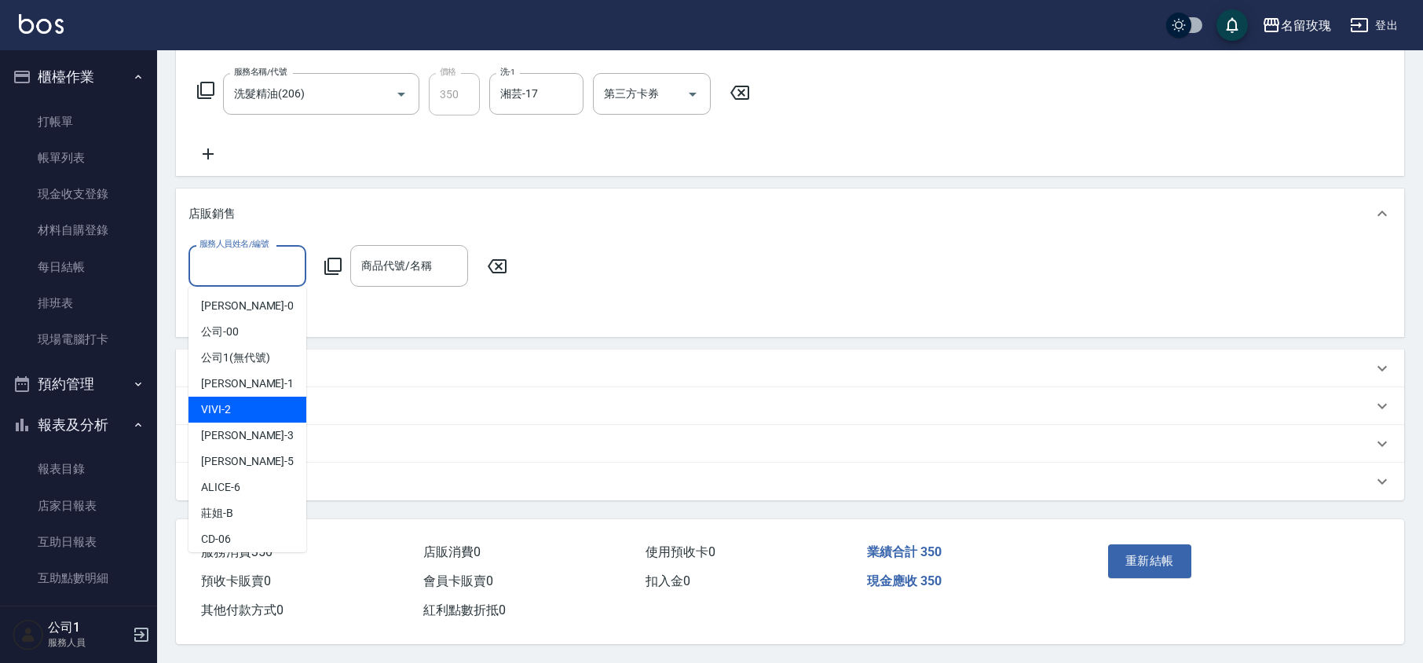
click at [225, 401] on span "VIVI -2" at bounding box center [216, 409] width 30 height 16
type input "VIVI-2"
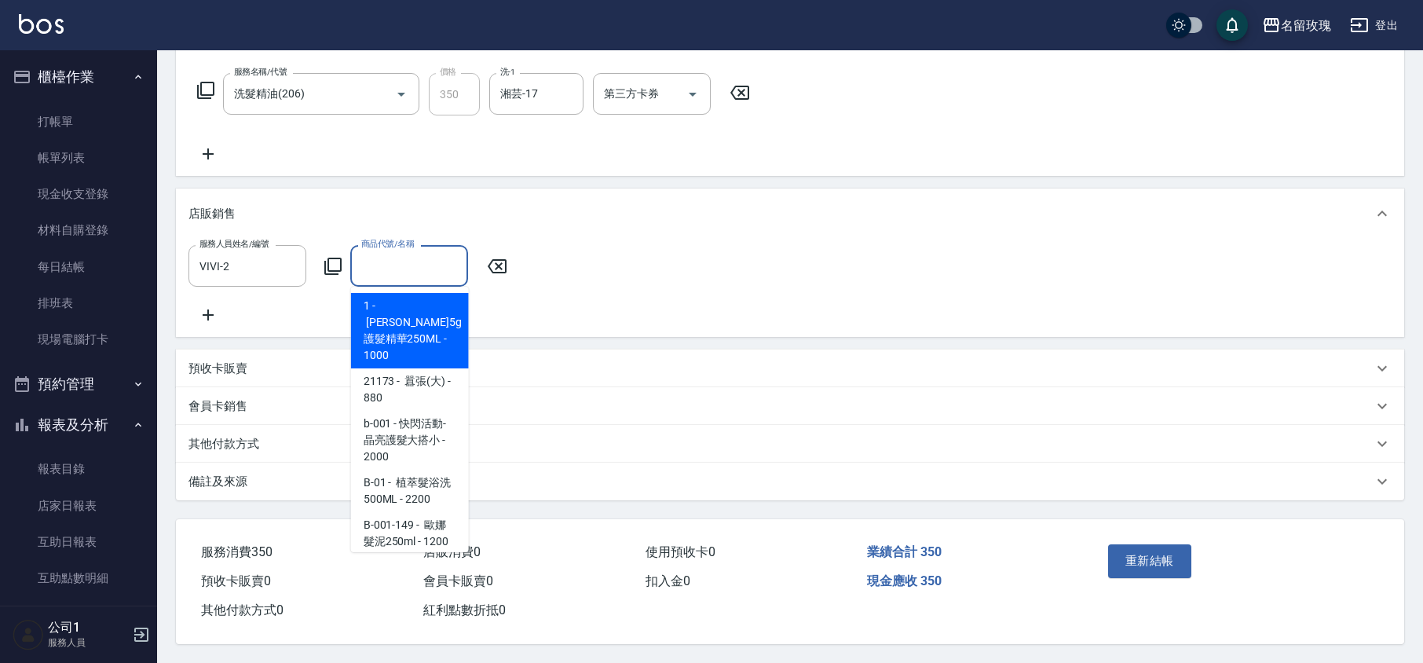
click at [397, 252] on input "商品代號/名稱" at bounding box center [409, 265] width 104 height 27
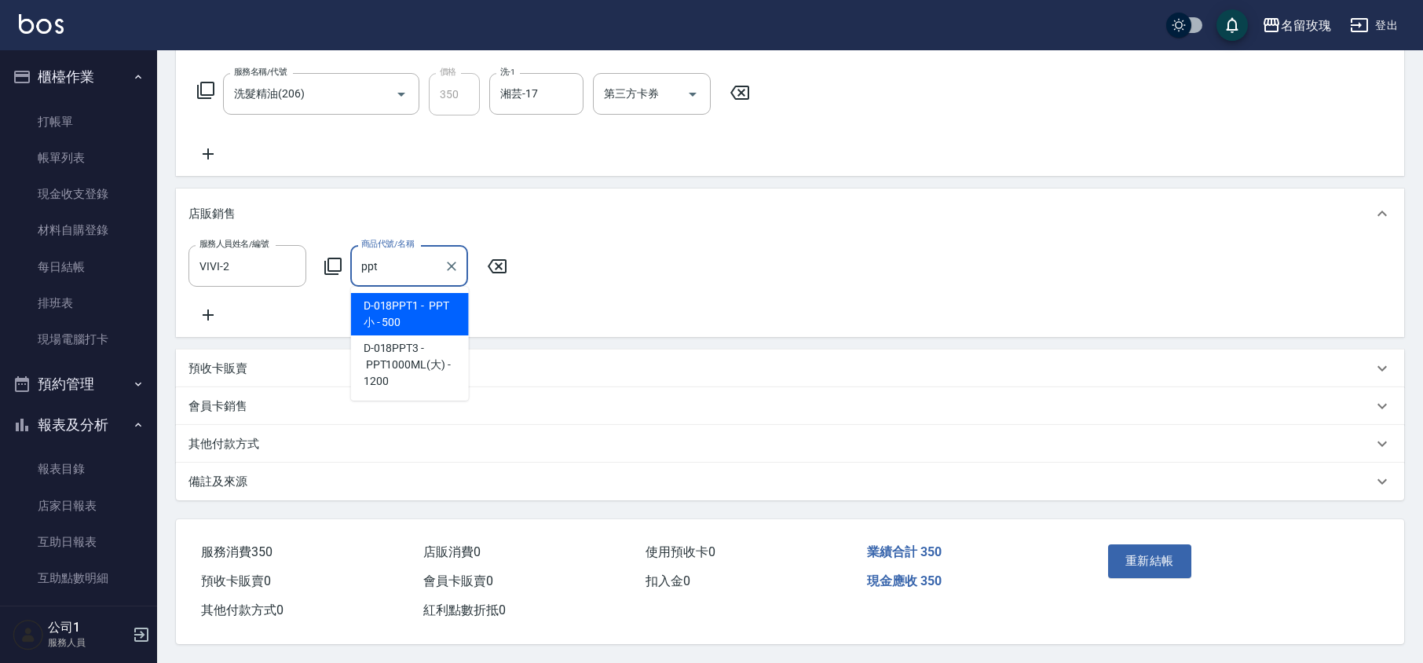
click at [394, 302] on span "D-018PPT1 - PPT 小 - 500" at bounding box center [410, 314] width 118 height 42
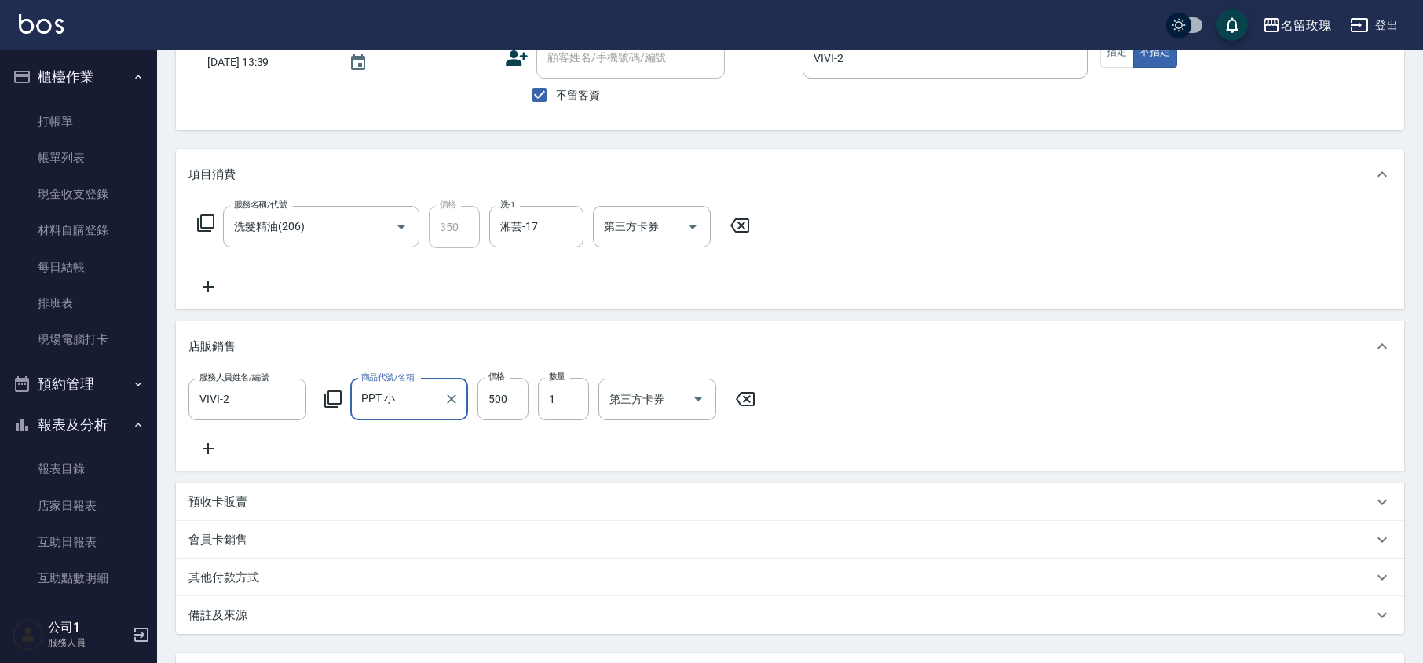
scroll to position [209, 0]
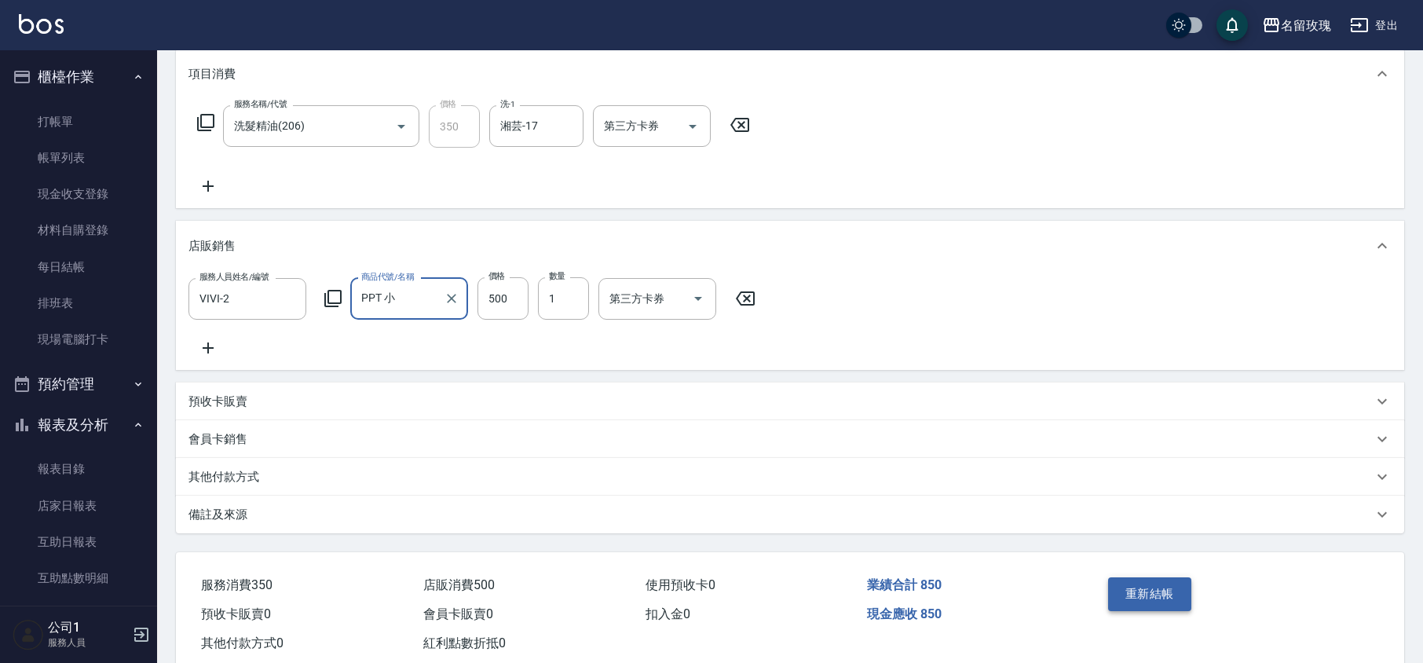
type input "PPT 小"
click at [1147, 605] on button "重新結帳" at bounding box center [1149, 593] width 83 height 33
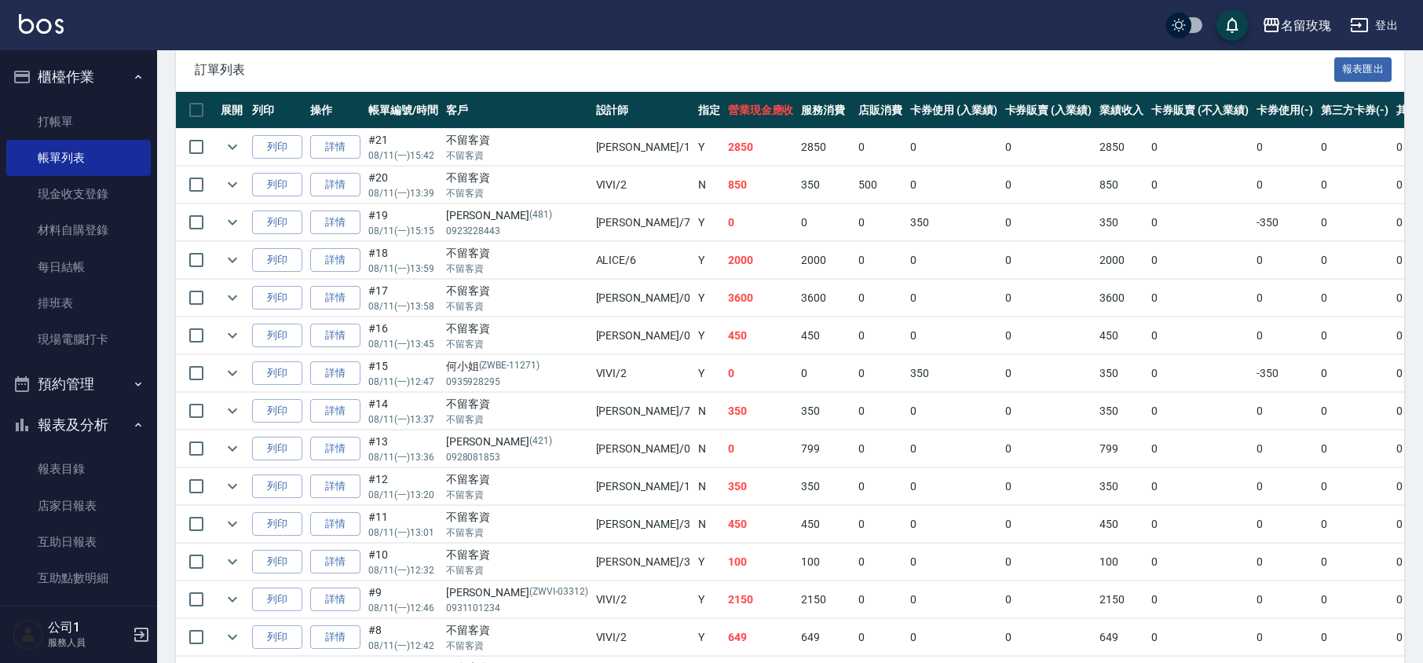
scroll to position [314, 0]
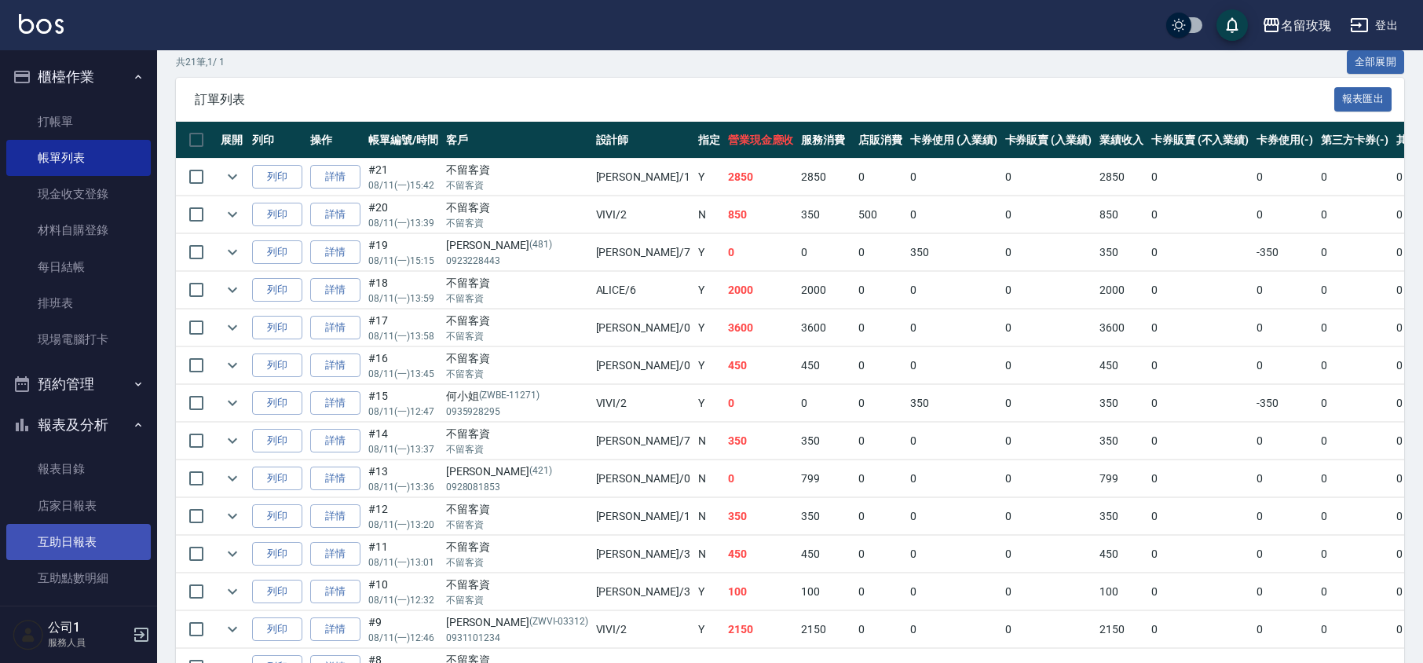
click at [75, 542] on link "互助日報表" at bounding box center [78, 542] width 145 height 36
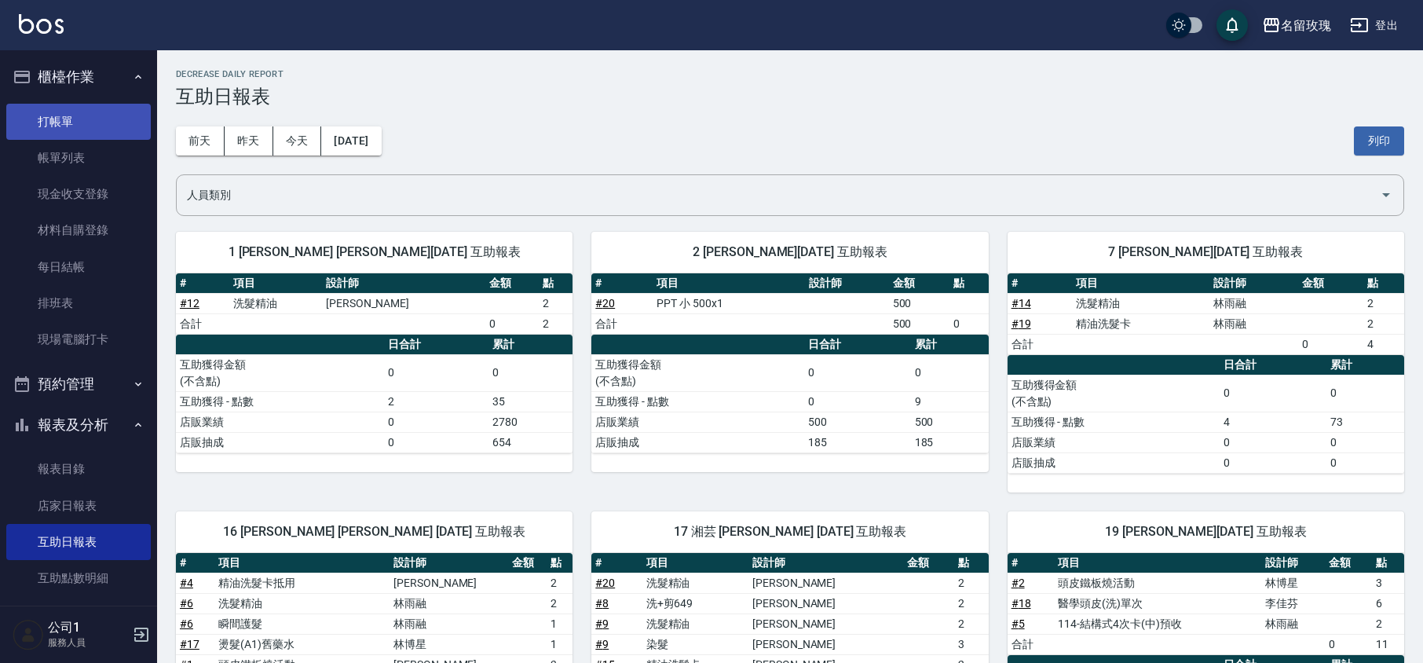
click at [41, 112] on link "打帳單" at bounding box center [78, 122] width 145 height 36
